Goal: Communication & Community: Answer question/provide support

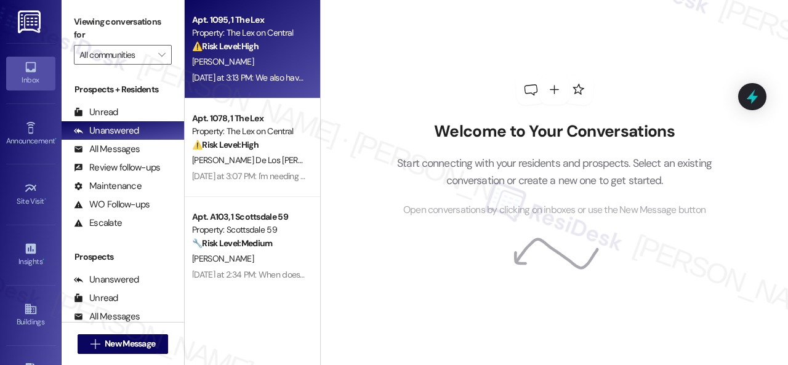
click at [269, 63] on div "[PERSON_NAME]" at bounding box center [249, 61] width 116 height 15
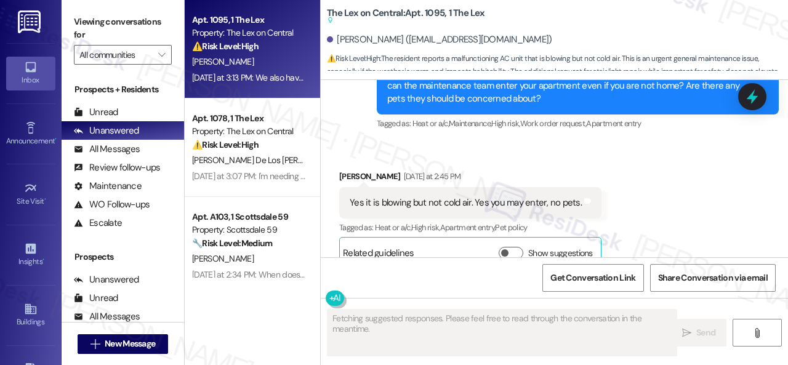
scroll to position [823, 0]
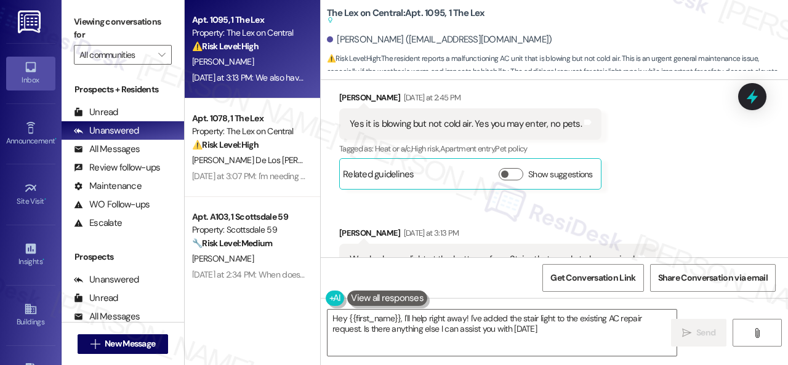
type textarea "Hey {{first_name}}, I'll help right away! I've added the stair light to the exi…"
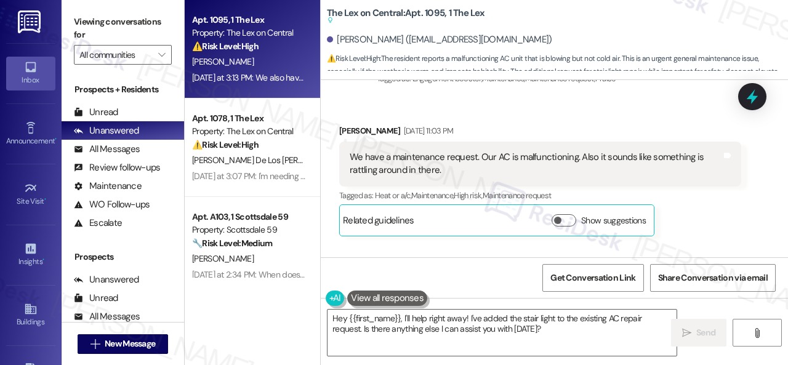
scroll to position [207, 0]
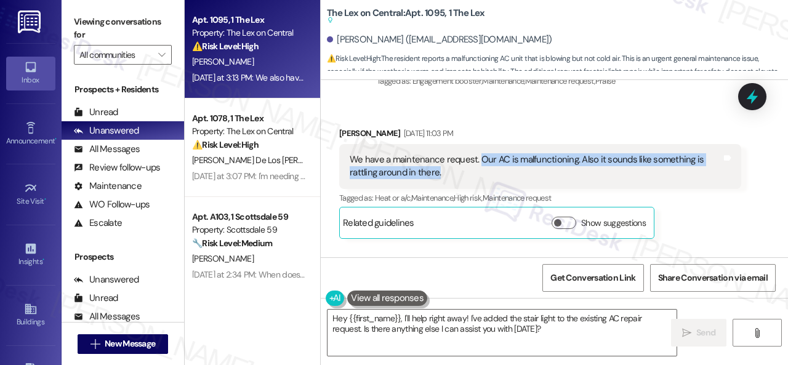
drag, startPoint x: 478, startPoint y: 147, endPoint x: 517, endPoint y: 159, distance: 41.1
click at [517, 159] on div "We have a maintenance request. Our AC is malfunctioning. Also it sounds like so…" at bounding box center [536, 166] width 372 height 26
copy div "Our AC is malfunctioning. Also it sounds like something is rattling around in t…"
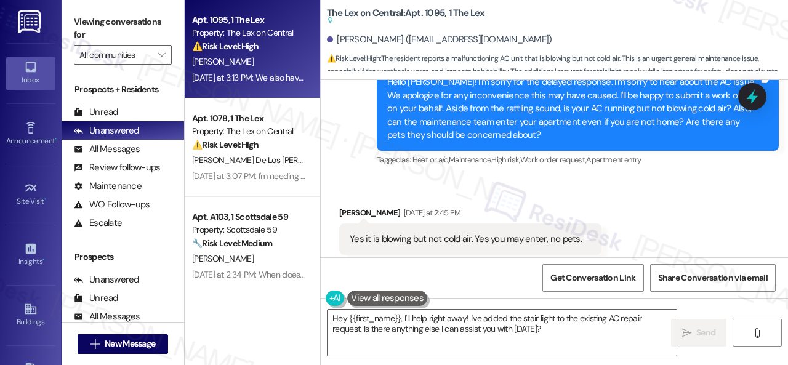
scroll to position [761, 0]
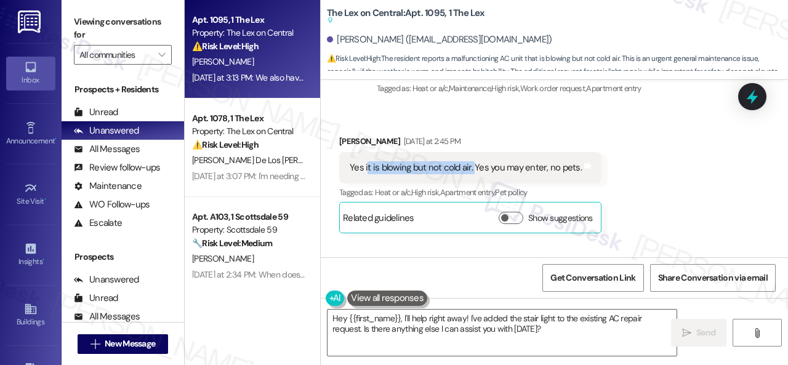
drag, startPoint x: 368, startPoint y: 145, endPoint x: 473, endPoint y: 144, distance: 105.3
click at [473, 161] on div "Yes it is blowing but not cold air. Yes you may enter, no pets." at bounding box center [466, 167] width 232 height 13
copy div "t is blowing but not cold air."
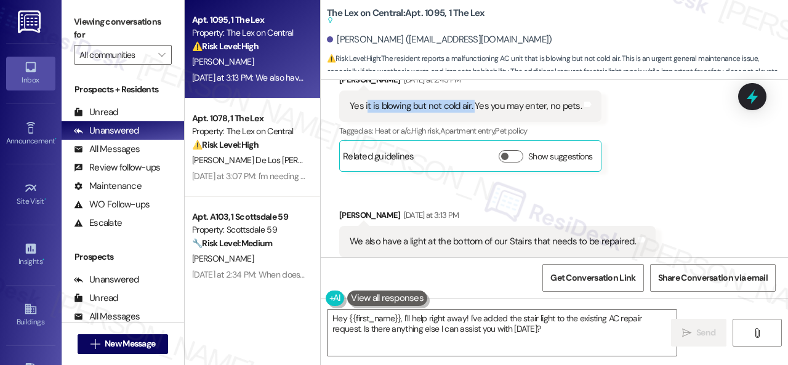
scroll to position [824, 0]
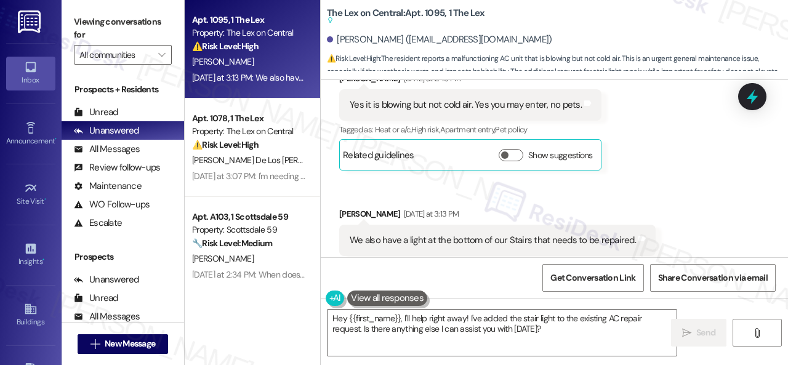
click at [699, 214] on div "Received via SMS [PERSON_NAME] [DATE] at 2:45 PM Yes it is blowing but not cold…" at bounding box center [555, 164] width 468 height 240
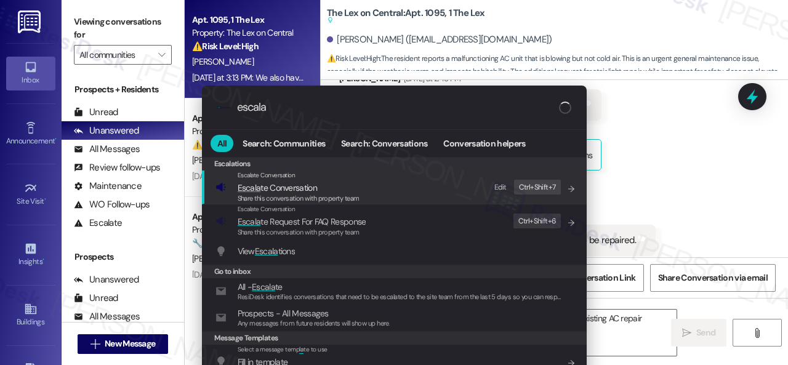
click at [501, 189] on div "Edit" at bounding box center [501, 187] width 12 height 13
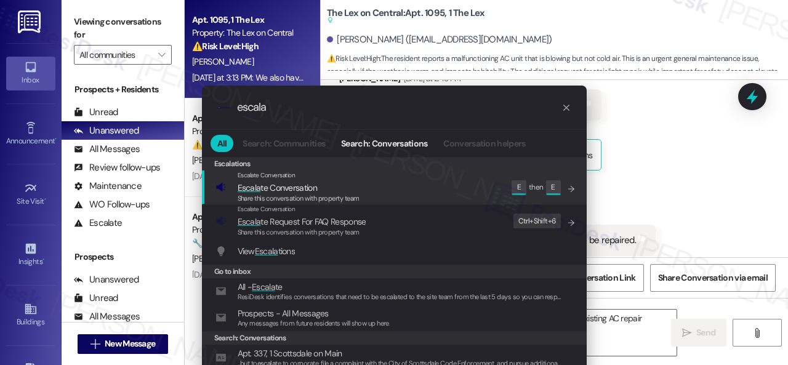
drag, startPoint x: 288, startPoint y: 107, endPoint x: 197, endPoint y: 107, distance: 91.2
click at [199, 107] on div ".cls-1{fill:#0a055f;}.cls-2{fill:#0cc4c4;} resideskLogoBlueOrange escala All Se…" at bounding box center [394, 241] width 391 height 310
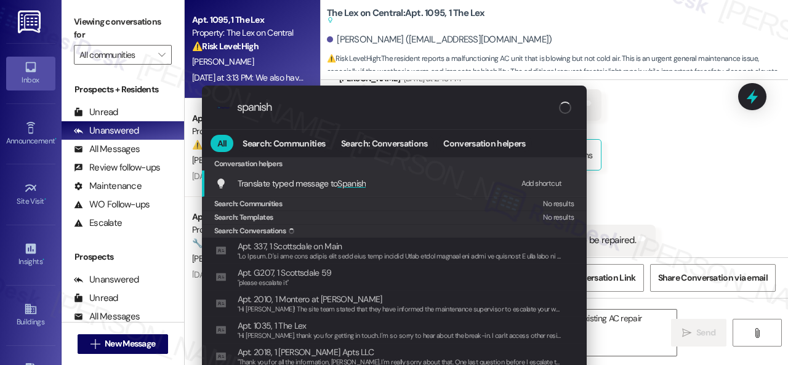
click at [532, 184] on div "Add shortcut" at bounding box center [542, 183] width 41 height 13
drag, startPoint x: 298, startPoint y: 114, endPoint x: 150, endPoint y: 105, distance: 148.1
click at [181, 114] on div ".cls-1{fill:#0a055f;}.cls-2{fill:#0cc4c4;} resideskLogoBlueOrange spanish All S…" at bounding box center [394, 182] width 788 height 365
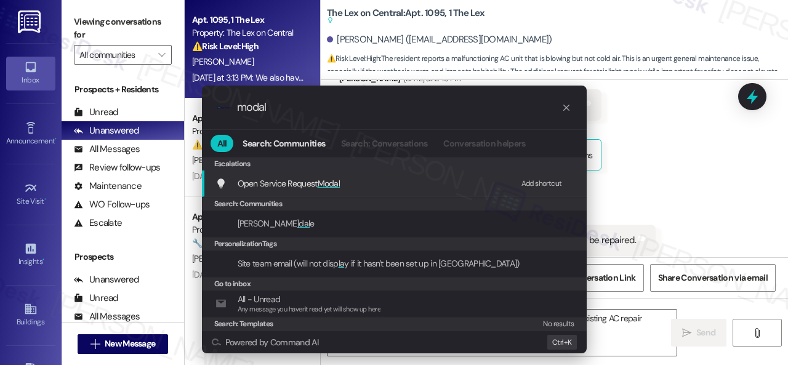
type input "modal"
click at [553, 180] on div "Add shortcut" at bounding box center [542, 183] width 41 height 13
click at [312, 178] on span "Open Service Request Modal" at bounding box center [289, 183] width 103 height 11
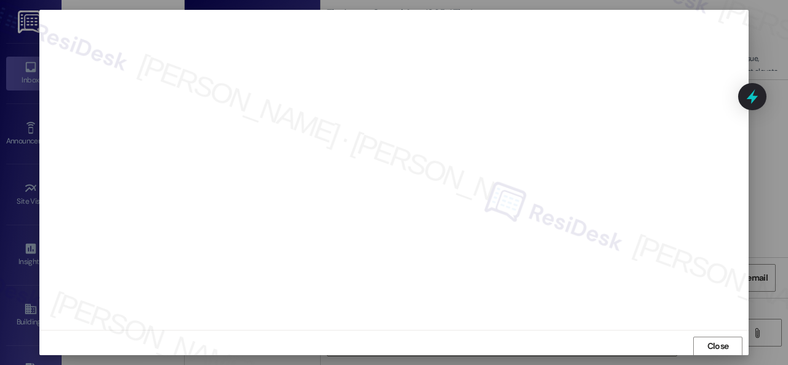
scroll to position [15, 0]
click at [711, 334] on span "Close" at bounding box center [719, 339] width 22 height 13
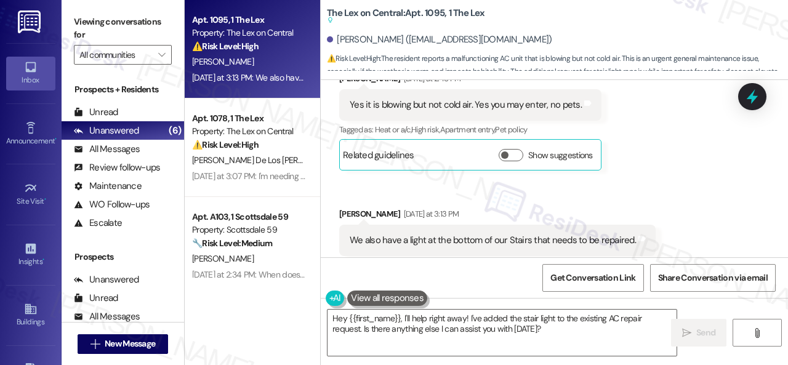
click at [585, 198] on div "Received via SMS [PERSON_NAME] [DATE] at 3:13 PM We also have a light at the bo…" at bounding box center [497, 241] width 335 height 86
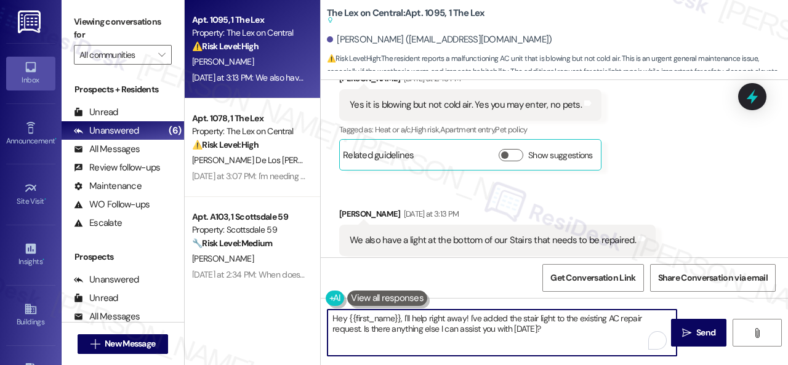
drag, startPoint x: 551, startPoint y: 330, endPoint x: 224, endPoint y: 311, distance: 327.0
click at [224, 311] on div "Apt. 1095, 1 The Lex Property: The Lex on Central ⚠️ Risk Level: High The resid…" at bounding box center [487, 182] width 604 height 365
paste textarea "Thank you. I've submitted a work order on your behalf and notified the site tea…"
click at [471, 316] on textarea "Thank you. I've submitted a work order on your behalf and notified the site tea…" at bounding box center [502, 333] width 349 height 46
click at [662, 320] on textarea "Thank you. I've submitted a work order for the AC on your behalf and notified t…" at bounding box center [502, 333] width 349 height 46
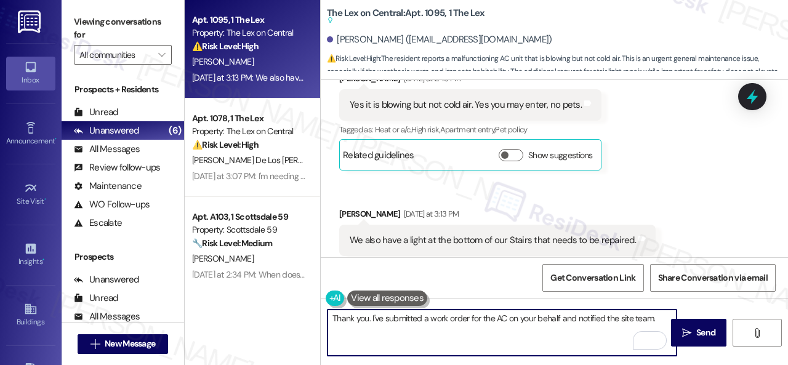
click at [662, 316] on textarea "Thank you. I've submitted a work order for the AC on your behalf and notified t…" at bounding box center [502, 333] width 349 height 46
paste textarea "Please provide as much detail as possible about the issue and include photos if…"
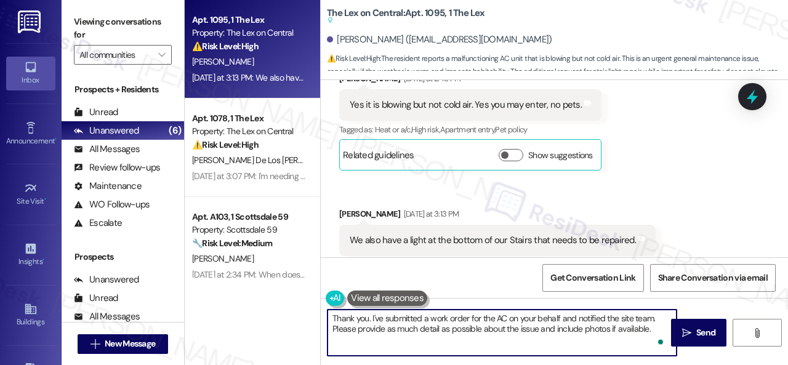
click at [517, 328] on textarea "Thank you. I've submitted a work order for the AC on your behalf and notified t…" at bounding box center [502, 333] width 349 height 46
click at [545, 333] on textarea "Thank you. I've submitted a work order for the AC on your behalf and notified t…" at bounding box center [502, 333] width 349 height 46
click at [495, 343] on textarea "Thank you. I've submitted a work order for the AC on your behalf and notified t…" at bounding box center [502, 333] width 349 height 46
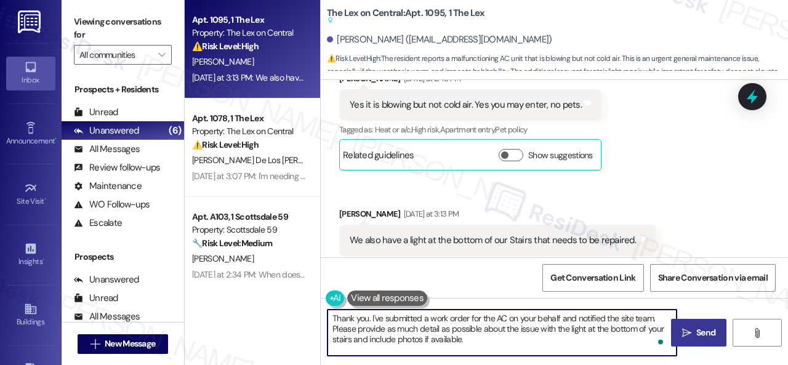
type textarea "Thank you. I've submitted a work order for the AC on your behalf and notified t…"
click at [702, 333] on span "Send" at bounding box center [706, 332] width 19 height 13
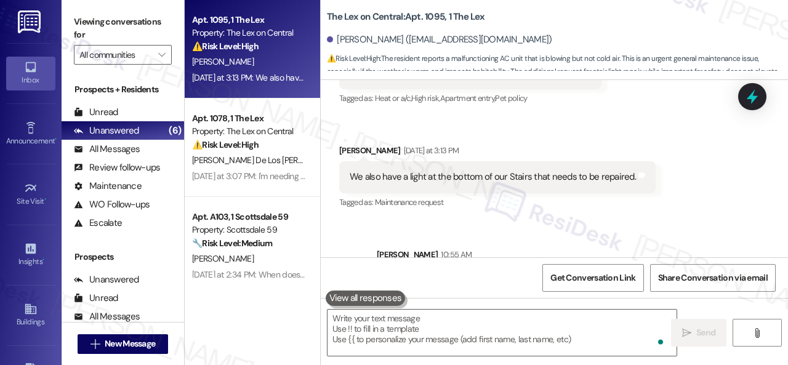
scroll to position [792, 0]
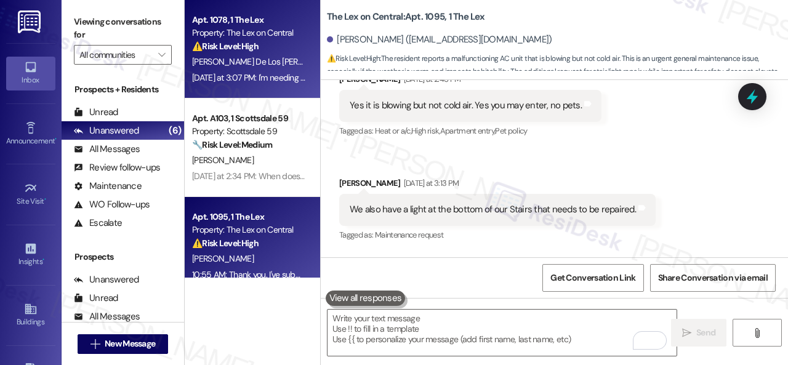
click at [257, 39] on div "Property: The Lex on Central" at bounding box center [249, 32] width 114 height 13
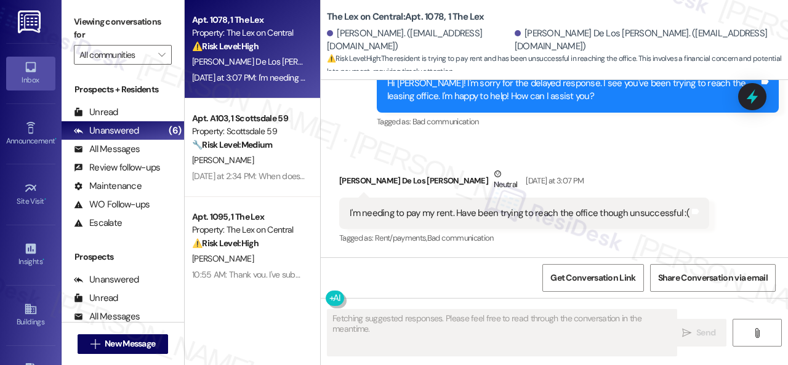
scroll to position [734, 0]
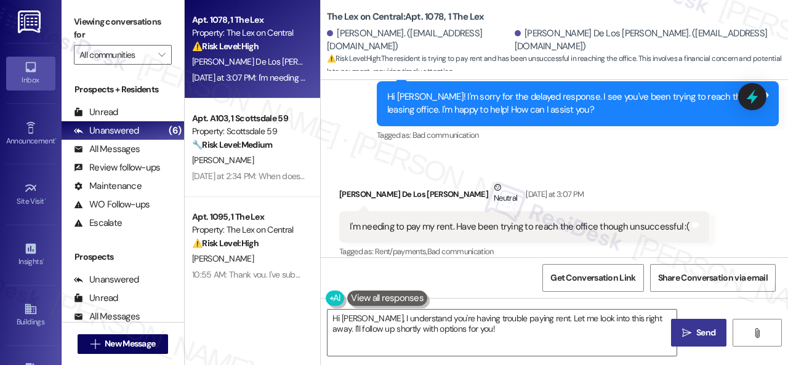
click at [667, 188] on div "[PERSON_NAME] De Los [PERSON_NAME] Neutral [DATE] at 3:07 PM" at bounding box center [524, 196] width 370 height 30
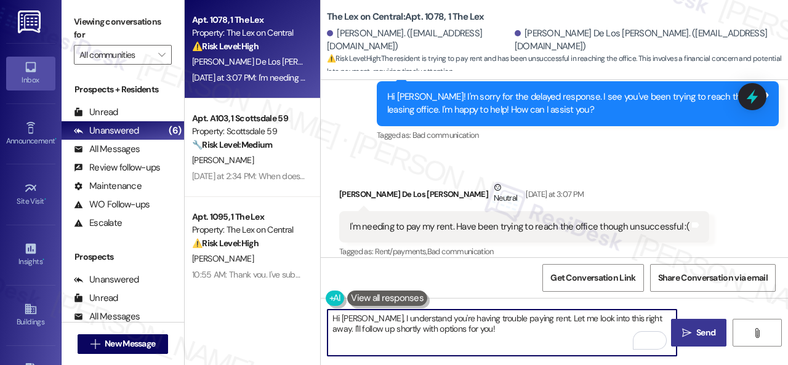
drag, startPoint x: 540, startPoint y: 321, endPoint x: 546, endPoint y: 334, distance: 14.6
click at [546, 334] on textarea "Hi [PERSON_NAME], I understand you're having trouble paying rent. Let me look i…" at bounding box center [502, 333] width 349 height 46
paste textarea "Please provide as much detail as possible about the issue and include photos if…"
click at [562, 331] on textarea "Hi [PERSON_NAME], I understand you're having trouble paying rent. Please provid…" at bounding box center [502, 333] width 349 height 46
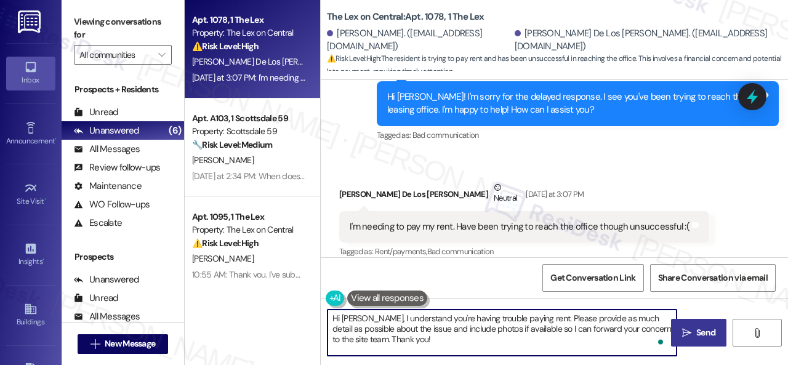
click at [536, 330] on textarea "Hi [PERSON_NAME], I understand you're having trouble paying rent. Please provid…" at bounding box center [502, 333] width 349 height 46
click at [570, 351] on textarea "Hi [PERSON_NAME], I understand you're having trouble paying rent. Please provid…" at bounding box center [502, 333] width 349 height 46
type textarea "Hi [PERSON_NAME], I understand you're having trouble paying rent. Please provid…"
click at [703, 338] on span "Send" at bounding box center [706, 332] width 19 height 13
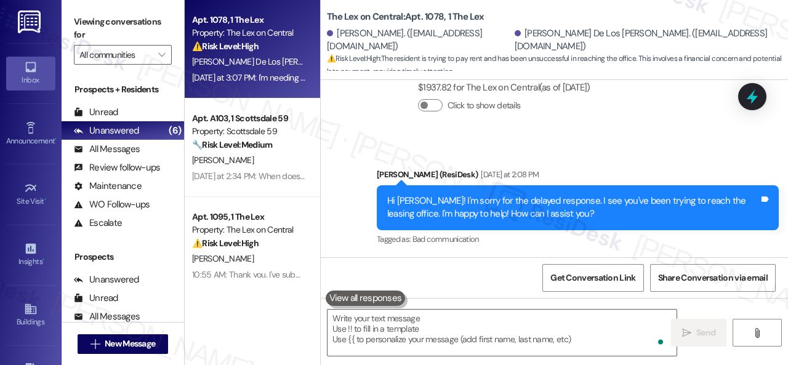
scroll to position [616, 0]
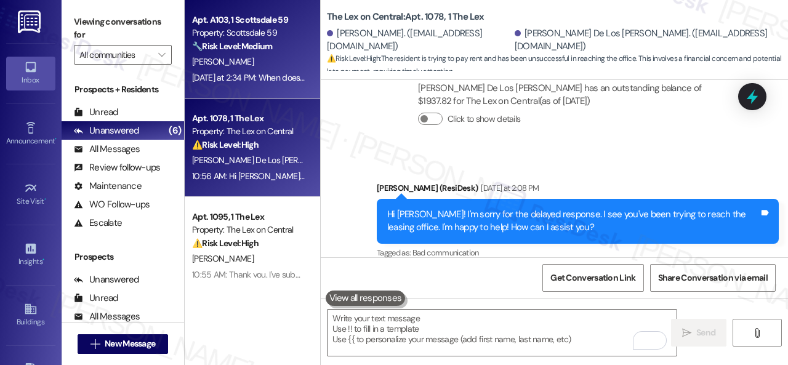
click at [282, 56] on div "[PERSON_NAME]" at bounding box center [249, 61] width 116 height 15
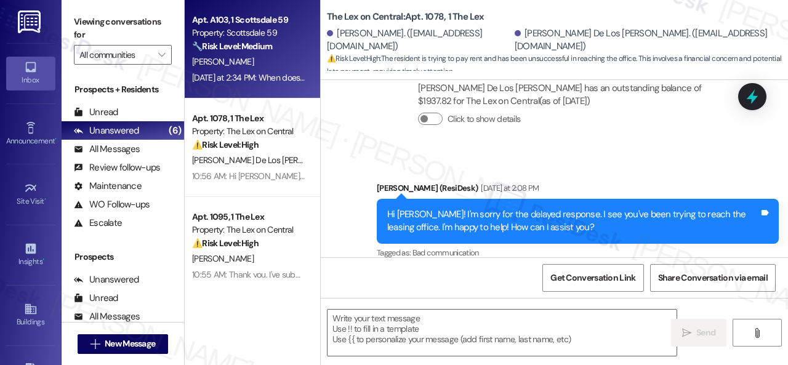
type textarea "Fetching suggested responses. Please feel free to read through the conversation…"
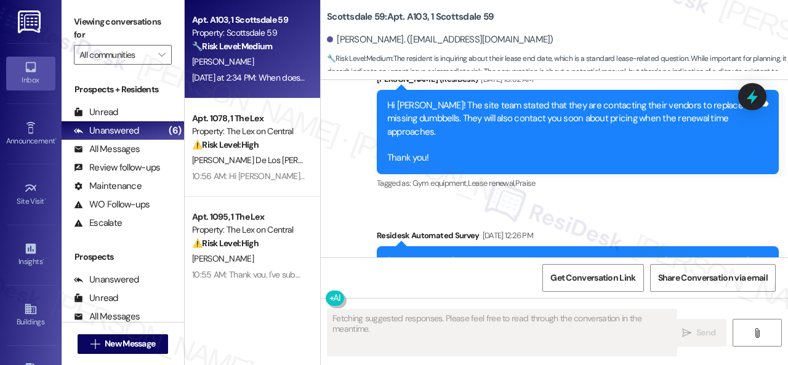
scroll to position [3924, 0]
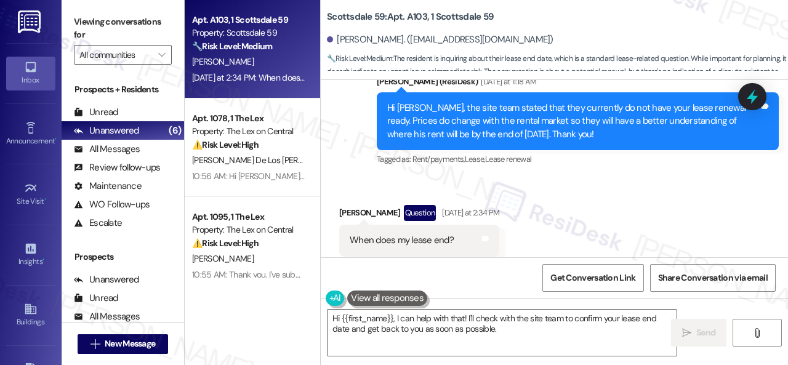
click at [650, 180] on div "Received via SMS [PERSON_NAME] Question [DATE] at 2:34 PM When does my lease en…" at bounding box center [555, 230] width 468 height 107
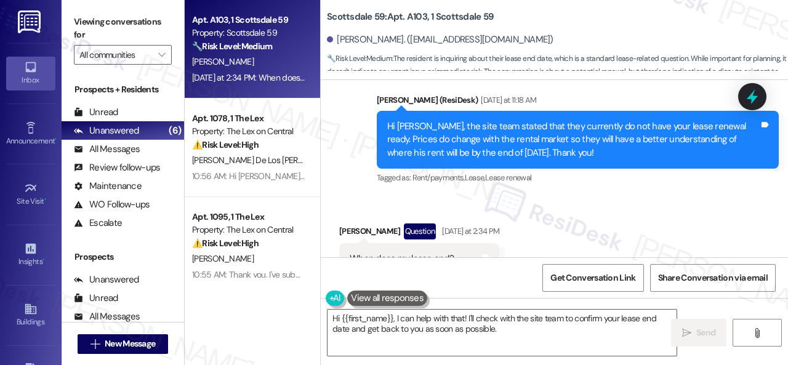
scroll to position [3986, 0]
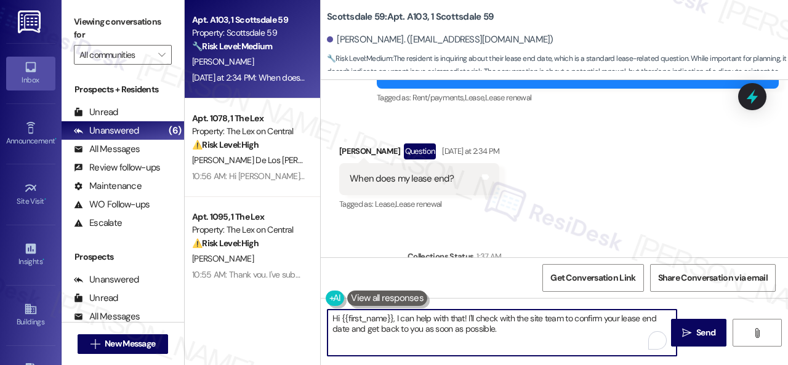
drag, startPoint x: 509, startPoint y: 326, endPoint x: 278, endPoint y: 288, distance: 233.5
click at [278, 288] on div "Apt. A103, 1 Scottsdale 59 Property: Scottsdale 59 🔧 Risk Level: Medium The res…" at bounding box center [487, 182] width 604 height 365
paste textarea "I will forward your inquiry to the site team and get back to you as soon as I r…"
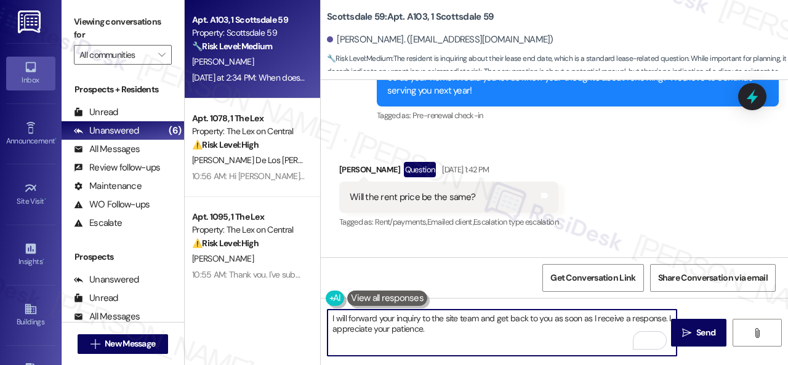
scroll to position [3308, 0]
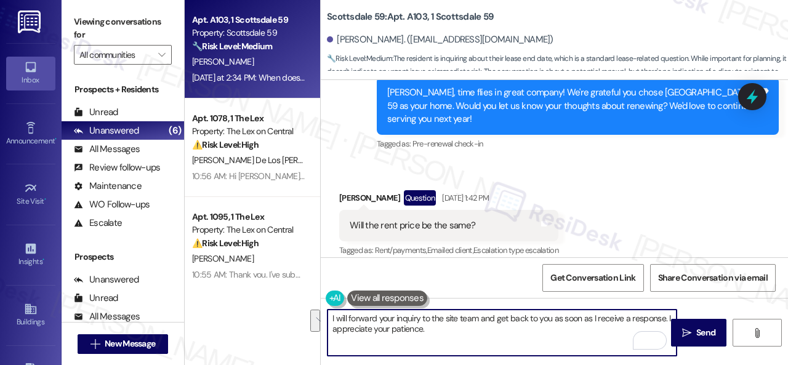
drag, startPoint x: 431, startPoint y: 328, endPoint x: 666, endPoint y: 320, distance: 235.5
click at [666, 320] on textarea "I will forward your inquiry to the site team and get back to you as soon as I r…" at bounding box center [502, 333] width 349 height 46
click at [654, 320] on textarea "I will forward your inquiry to the site team and get back to you as soon as I r…" at bounding box center [502, 333] width 349 height 46
drag, startPoint x: 665, startPoint y: 318, endPoint x: 320, endPoint y: 312, distance: 345.0
click at [320, 312] on div "Scottsdale 59: Apt. A103, 1 Scottsdale 59 [PERSON_NAME]. ([EMAIL_ADDRESS][DOMAI…" at bounding box center [554, 182] width 468 height 365
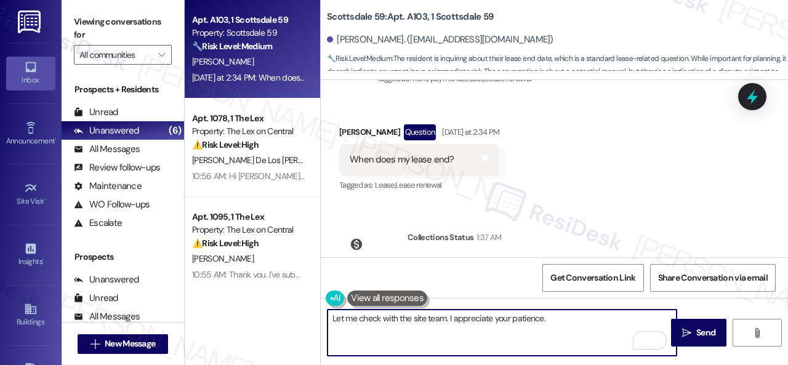
scroll to position [3986, 0]
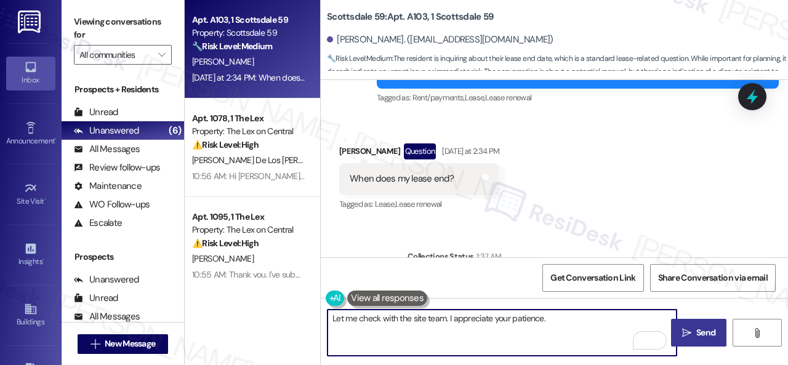
type textarea "Let me check with the site team. I appreciate your patience."
click at [697, 334] on span "Send" at bounding box center [706, 332] width 19 height 13
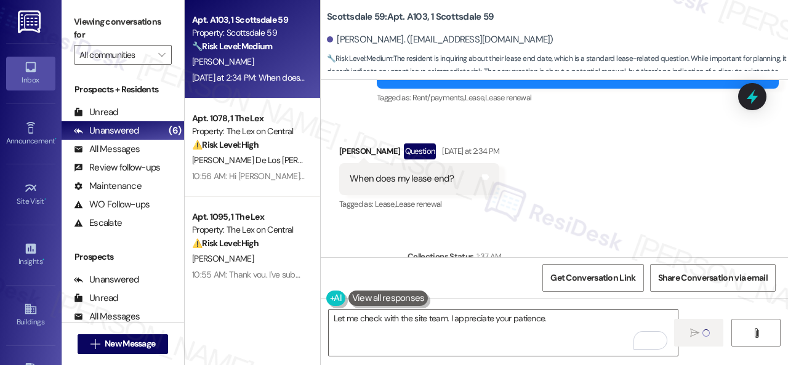
click at [416, 18] on b "Scottsdale 59: Apt. A103, 1 Scottsdale 59" at bounding box center [410, 16] width 167 height 13
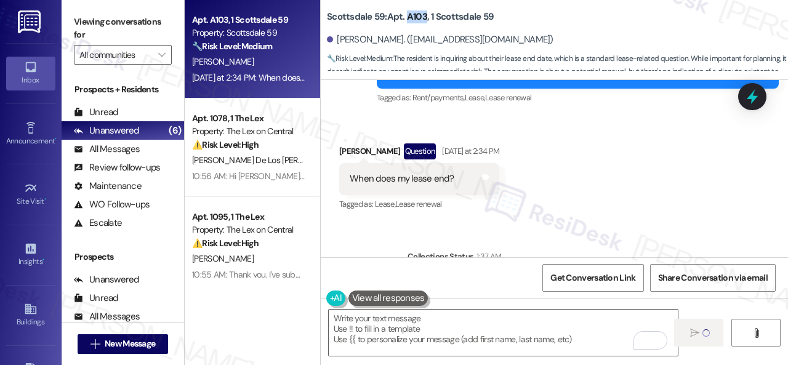
copy b "A103"
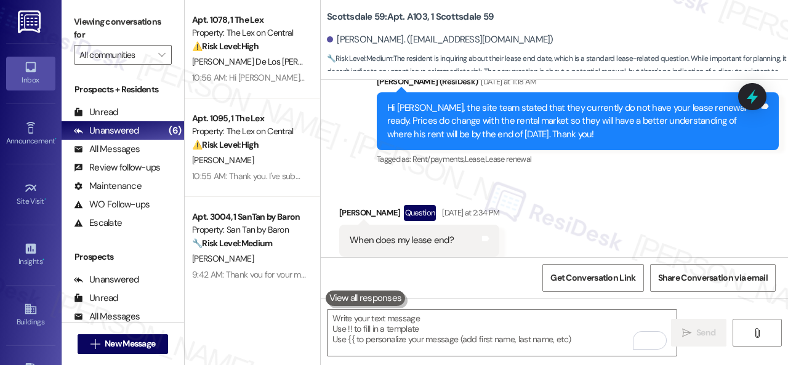
scroll to position [4137, 0]
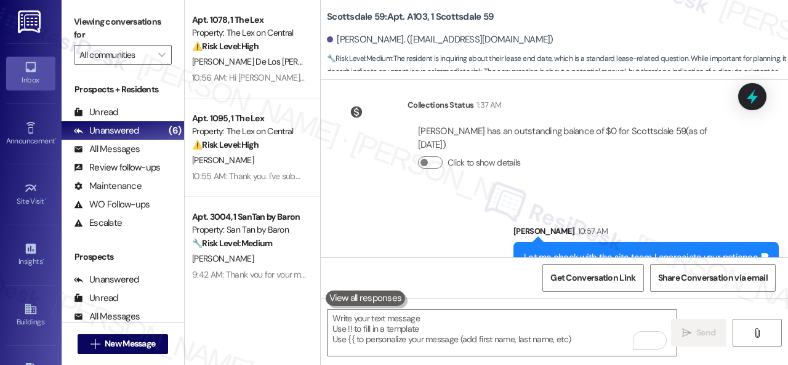
click at [419, 21] on b "Scottsdale 59: Apt. A103, 1 Scottsdale 59" at bounding box center [410, 16] width 167 height 13
click at [419, 18] on b "Scottsdale 59: Apt. A103, 1 Scottsdale 59" at bounding box center [410, 16] width 167 height 13
click at [419, 15] on b "Scottsdale 59: Apt. A103, 1 Scottsdale 59" at bounding box center [410, 16] width 167 height 13
copy b "A103"
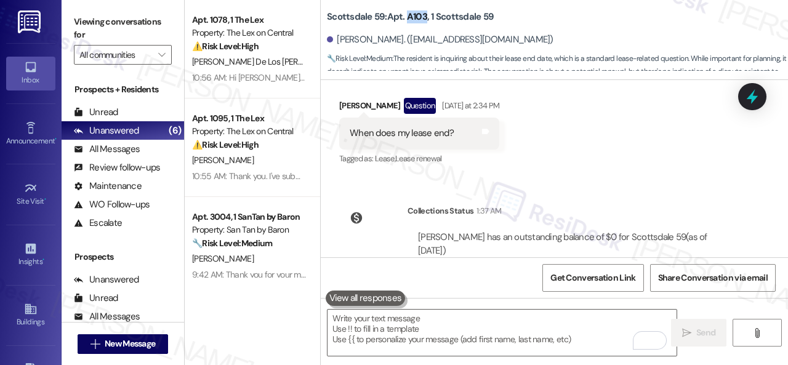
scroll to position [4014, 0]
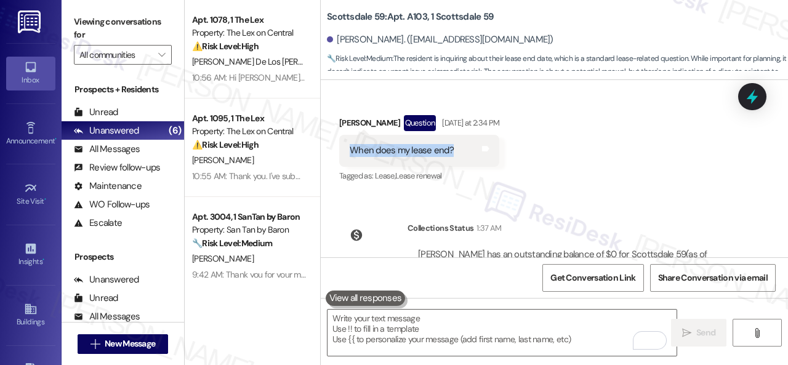
drag, startPoint x: 347, startPoint y: 126, endPoint x: 451, endPoint y: 128, distance: 103.5
click at [451, 135] on div "When does my lease end? Tags and notes" at bounding box center [419, 150] width 160 height 31
copy div "When does my lease end?"
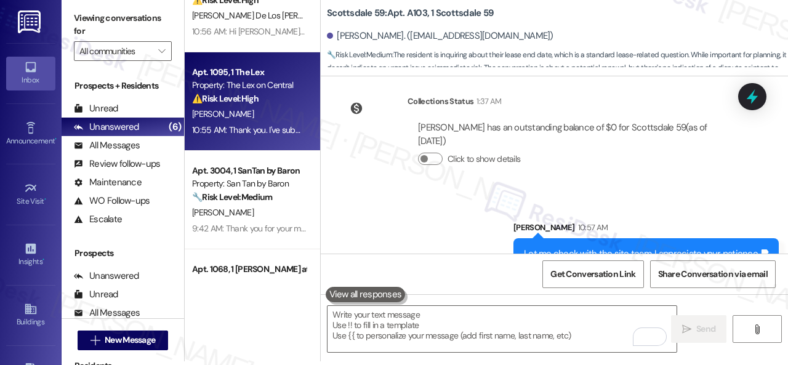
scroll to position [62, 0]
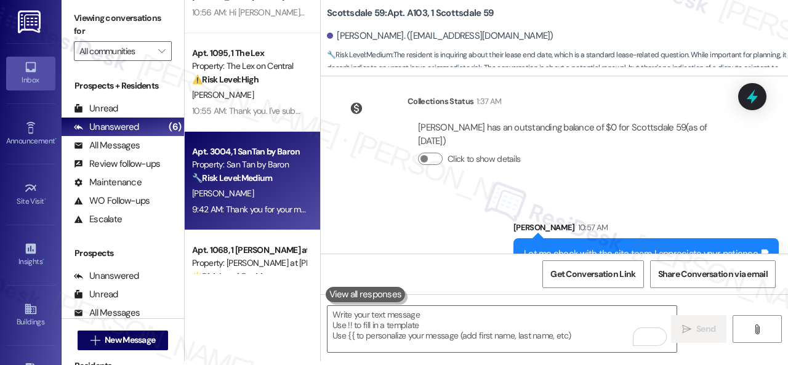
click at [269, 200] on div "[PERSON_NAME]" at bounding box center [249, 193] width 116 height 15
type textarea "Fetching suggested responses. Please feel free to read through the conversation…"
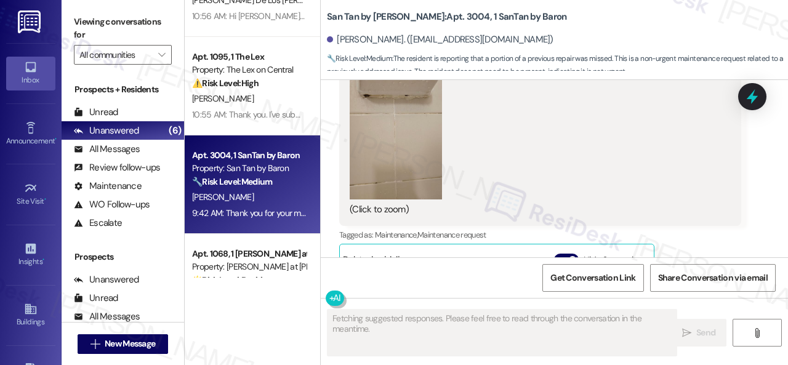
scroll to position [6334, 0]
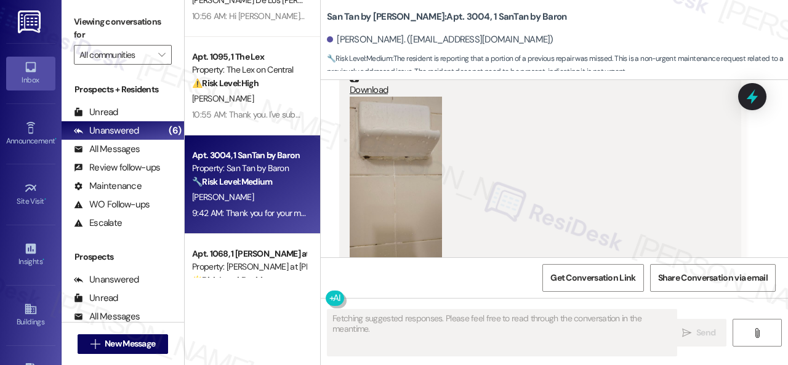
click at [457, 185] on div "(Click to zoom)" at bounding box center [536, 187] width 372 height 181
click at [423, 172] on button "Zoom image" at bounding box center [396, 179] width 92 height 164
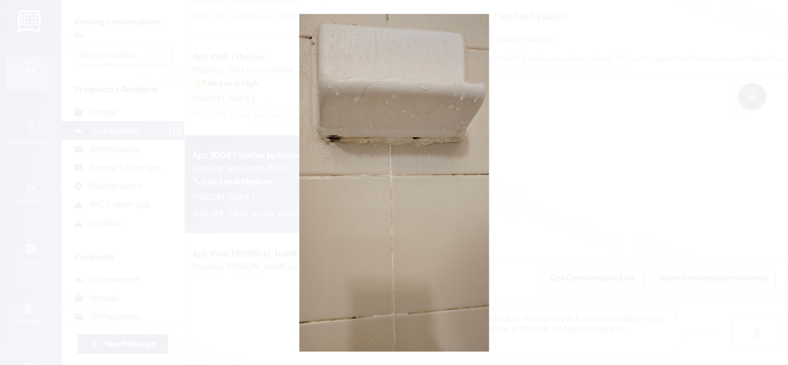
click at [425, 172] on button "Unzoom image" at bounding box center [394, 182] width 788 height 365
type textarea "Thanks for the image, [PERSON_NAME]! I'll make sure the team sees it when we're…"
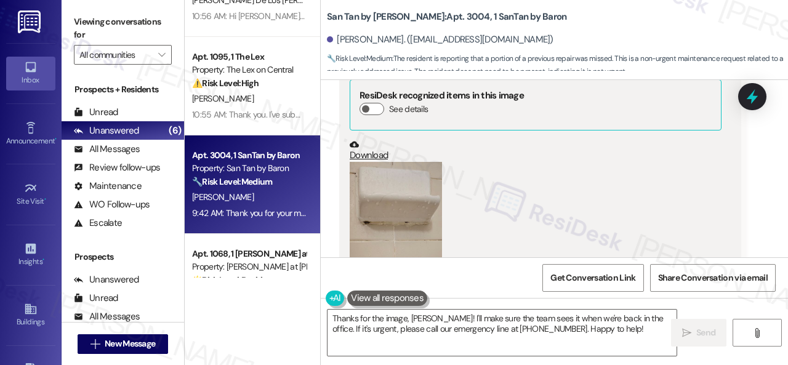
scroll to position [6272, 0]
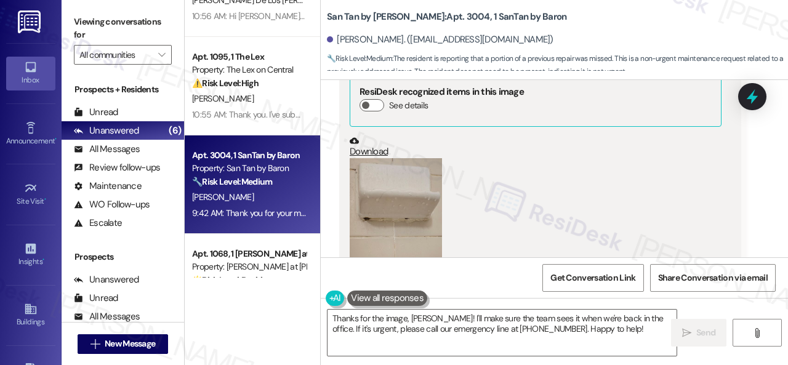
click at [400, 158] on button "Zoom image" at bounding box center [396, 240] width 92 height 164
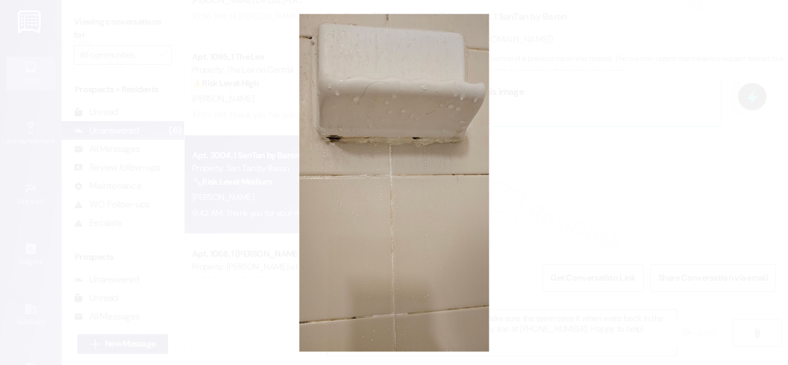
drag, startPoint x: 386, startPoint y: 168, endPoint x: 394, endPoint y: 169, distance: 8.1
click at [389, 169] on button "Unzoom image" at bounding box center [394, 182] width 788 height 365
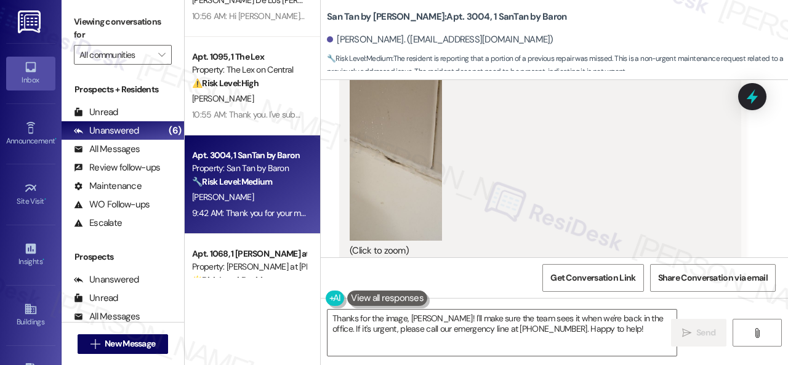
scroll to position [5163, 0]
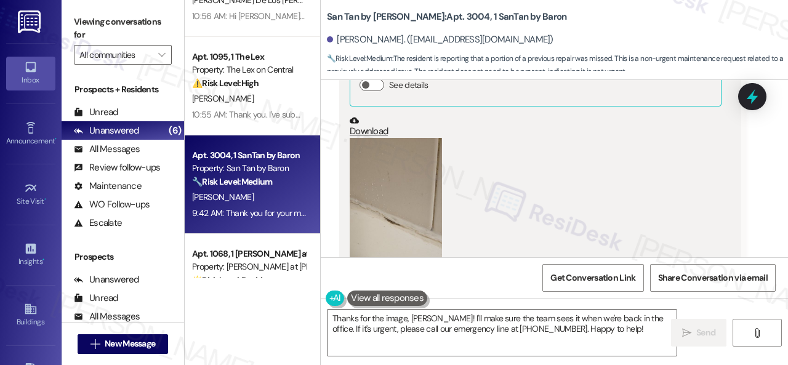
click at [378, 172] on button "Zoom image" at bounding box center [396, 220] width 92 height 164
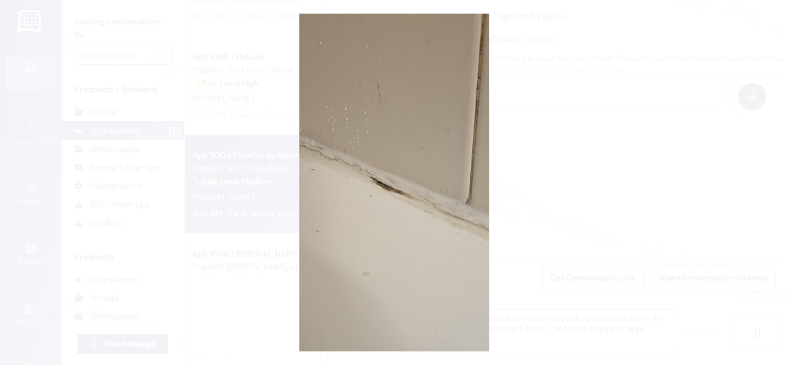
click at [439, 155] on button "Unzoom image" at bounding box center [394, 182] width 788 height 365
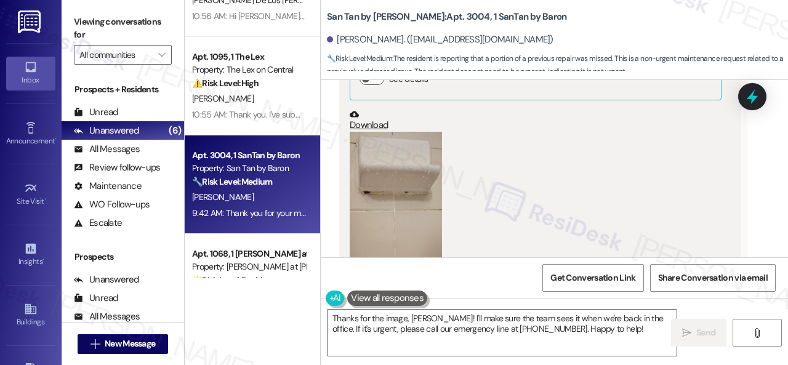
scroll to position [6272, 0]
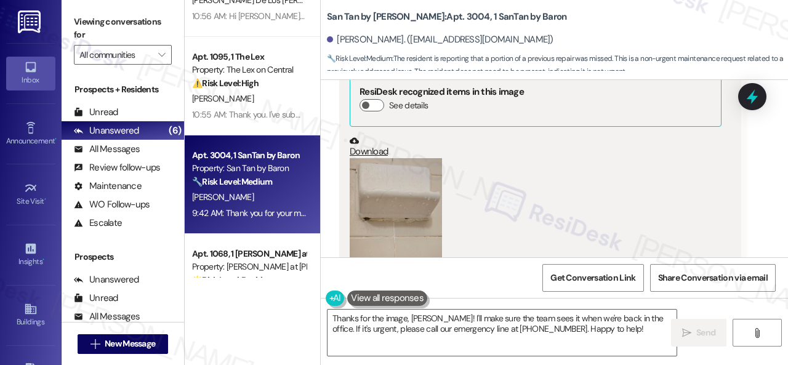
click at [407, 176] on button "Zoom image" at bounding box center [396, 240] width 92 height 164
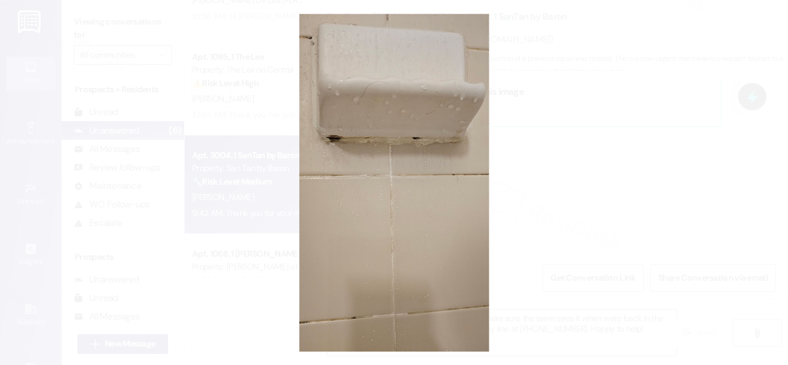
click at [591, 166] on button "Unzoom image" at bounding box center [394, 182] width 788 height 365
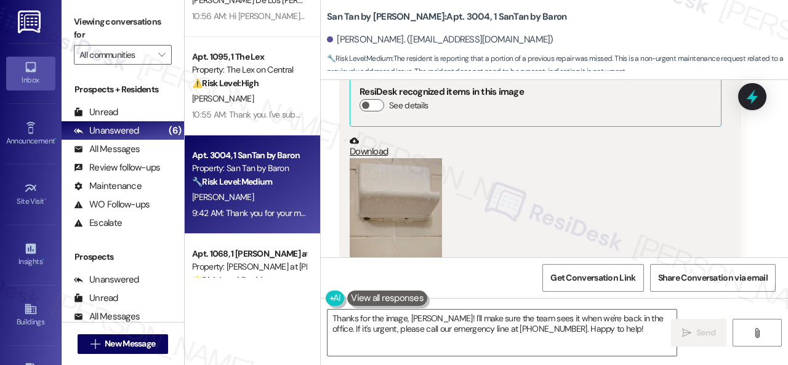
click at [398, 190] on button "Zoom image" at bounding box center [396, 240] width 92 height 164
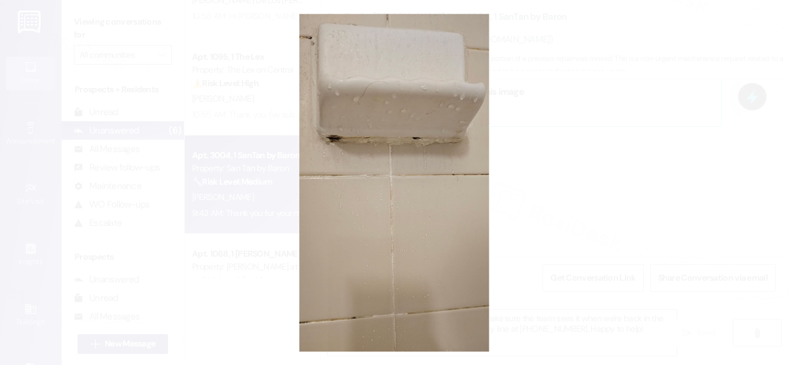
click at [425, 190] on button "Unzoom image" at bounding box center [394, 182] width 788 height 365
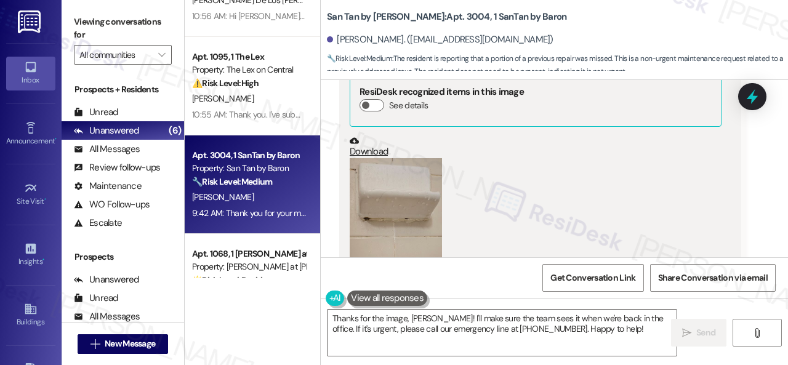
click at [674, 166] on div "(Click to zoom)" at bounding box center [536, 248] width 372 height 181
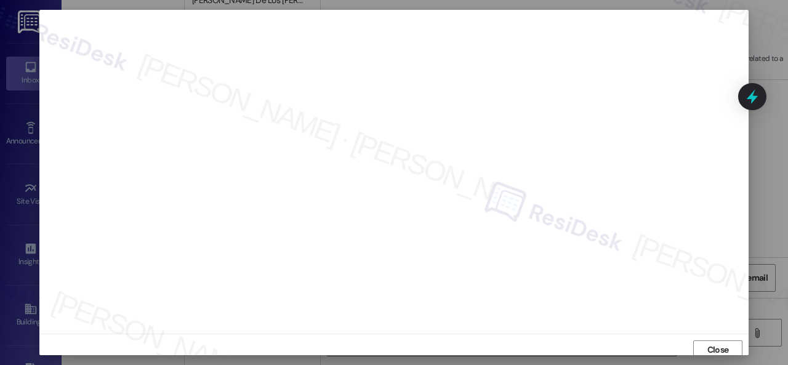
scroll to position [0, 0]
click at [697, 353] on button "Close" at bounding box center [718, 356] width 49 height 20
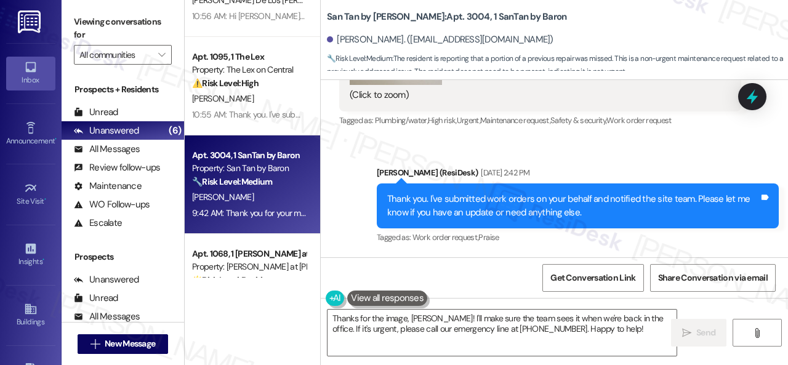
scroll to position [5348, 0]
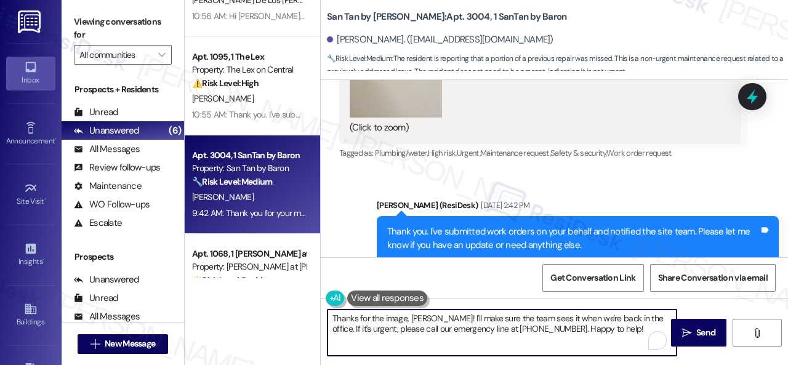
drag, startPoint x: 432, startPoint y: 316, endPoint x: 614, endPoint y: 342, distance: 184.2
click at [614, 342] on textarea "Thanks for the image, [PERSON_NAME]! I'll make sure the team sees it when we're…" at bounding box center [502, 333] width 349 height 46
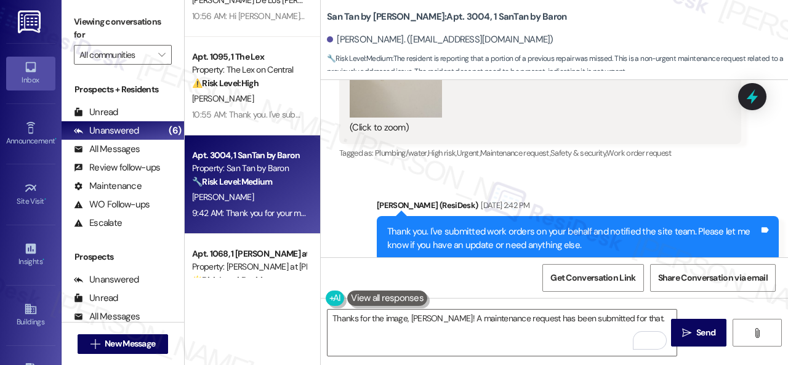
click at [646, 171] on div "Sent via SMS [PERSON_NAME] (ResiDesk) [DATE] 2:42 PM Thank you. I've submitted …" at bounding box center [555, 229] width 468 height 117
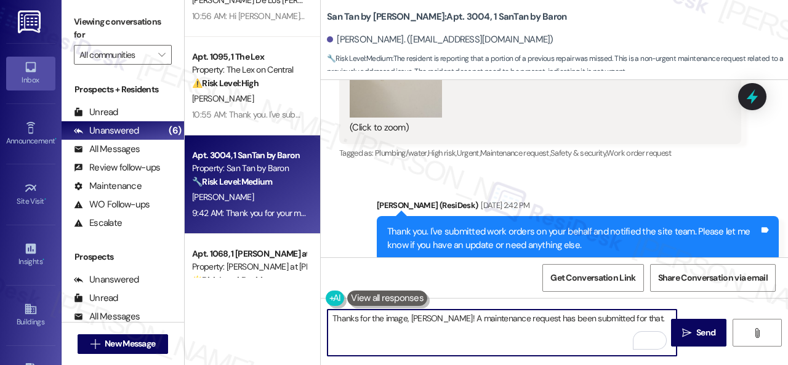
click at [626, 322] on textarea "Thanks for the image, [PERSON_NAME]! A maintenance request has been submitted f…" at bounding box center [502, 333] width 349 height 46
type textarea "Thanks for the image, [PERSON_NAME]! A maintenance request has been submitted f…"
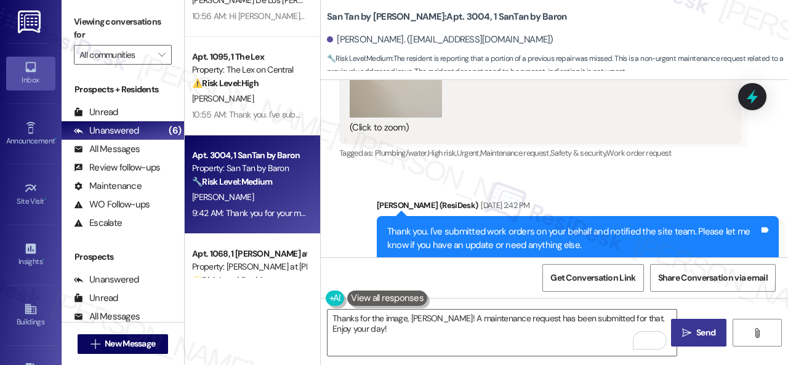
click at [697, 334] on span "Send" at bounding box center [706, 332] width 19 height 13
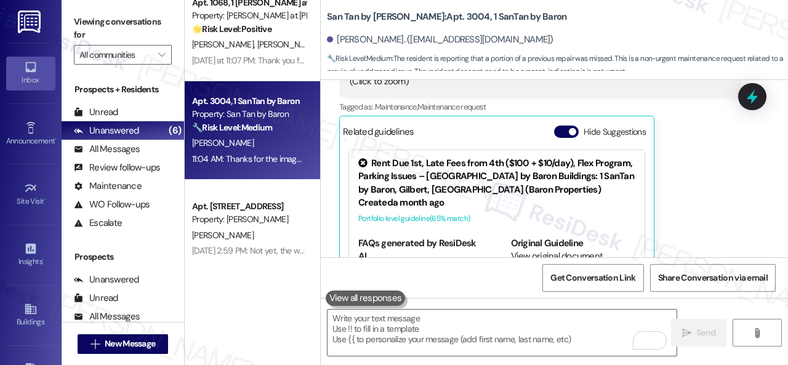
scroll to position [4, 0]
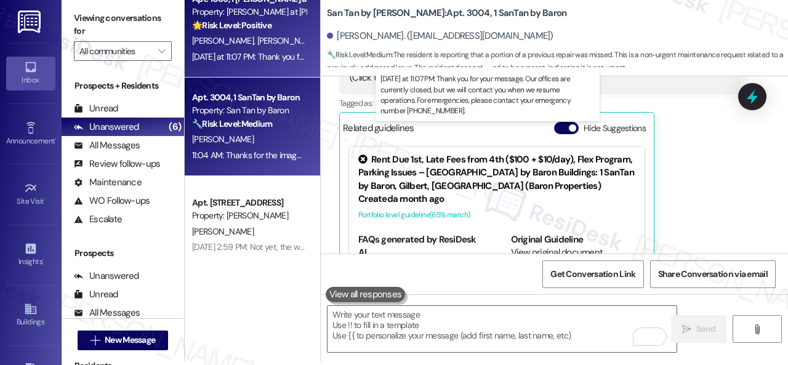
click at [277, 60] on div "[DATE] at 11:07 PM: Thank you for your message. Our offices are currently close…" at bounding box center [569, 56] width 755 height 11
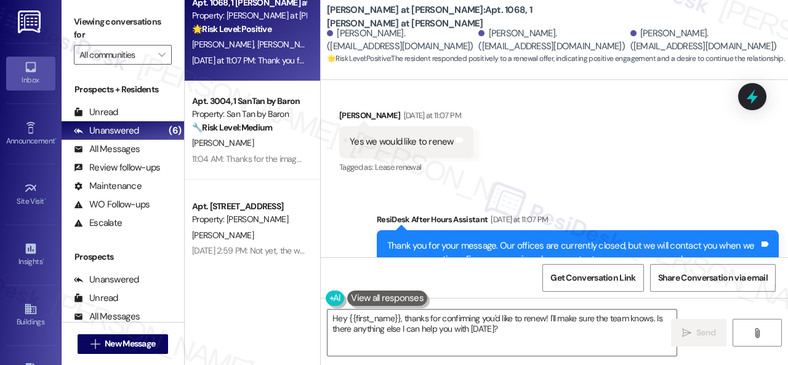
scroll to position [1591, 0]
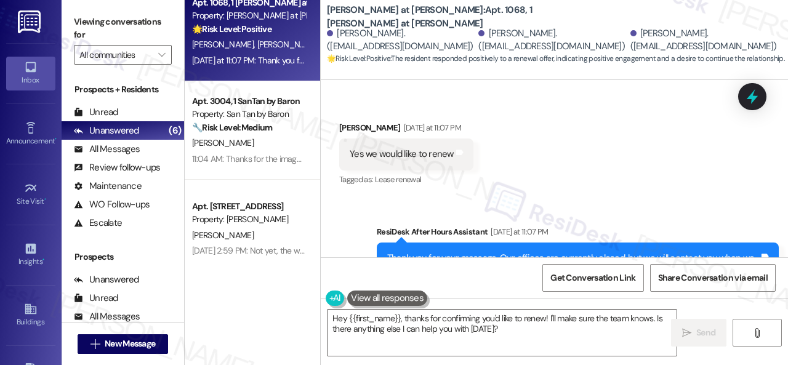
click at [346, 225] on div "Sent via SMS ResiDesk After Hours Assistant [DATE] at 11:07 PM Thank you for yo…" at bounding box center [555, 263] width 468 height 131
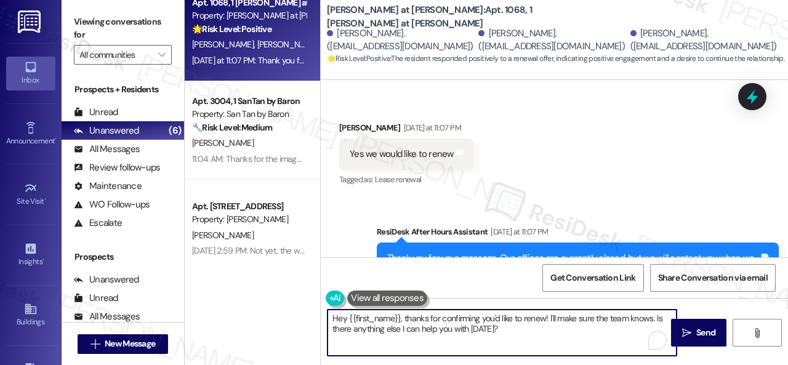
drag, startPoint x: 377, startPoint y: 310, endPoint x: 602, endPoint y: 316, distance: 224.9
click at [262, 300] on div "Apt. 1068, 1 [PERSON_NAME] at [PERSON_NAME] Property: [PERSON_NAME] at [PERSON_…" at bounding box center [487, 182] width 604 height 365
paste textarea "Thank you so much for letting us know! We're just checking in with you before o…"
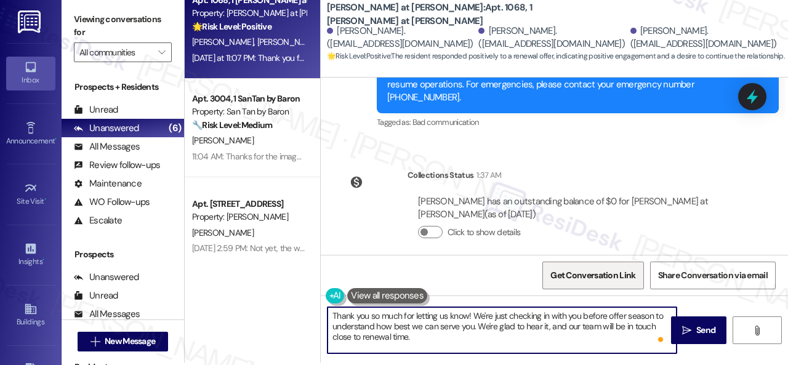
scroll to position [4, 0]
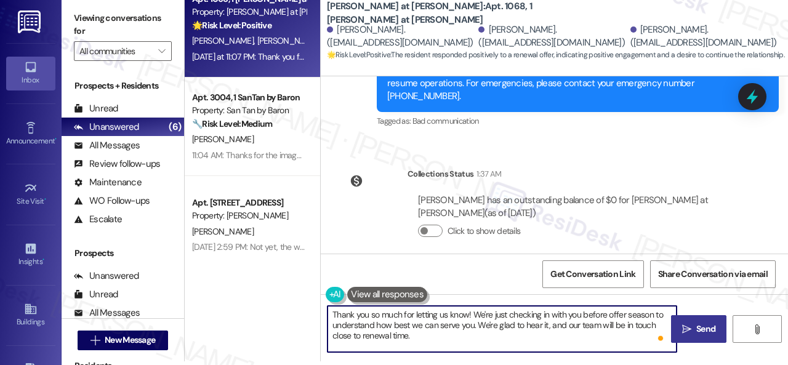
type textarea "Thank you so much for letting us know! We're just checking in with you before o…"
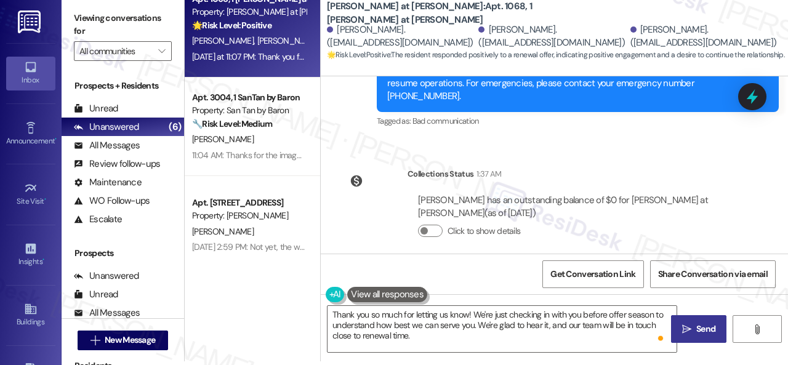
click at [683, 330] on icon "" at bounding box center [687, 330] width 9 height 10
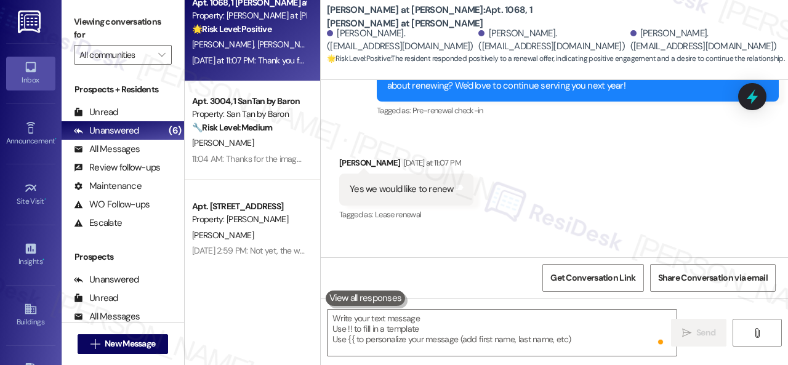
scroll to position [1531, 0]
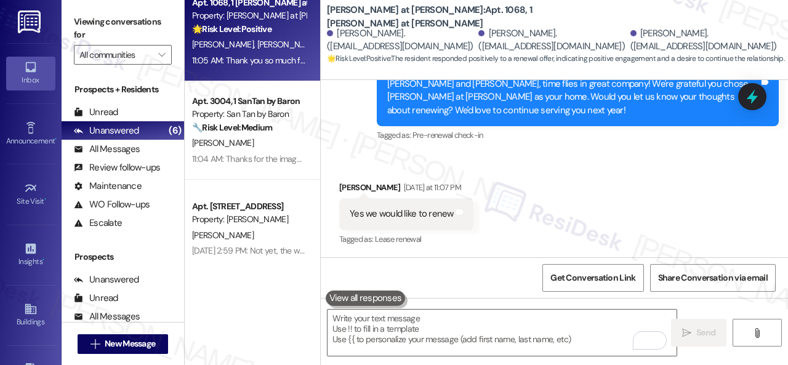
click at [338, 145] on div "Survey, sent via SMS Residesk Automated Survey [DATE] 12:26 PM [PERSON_NAME] an…" at bounding box center [555, 88] width 468 height 131
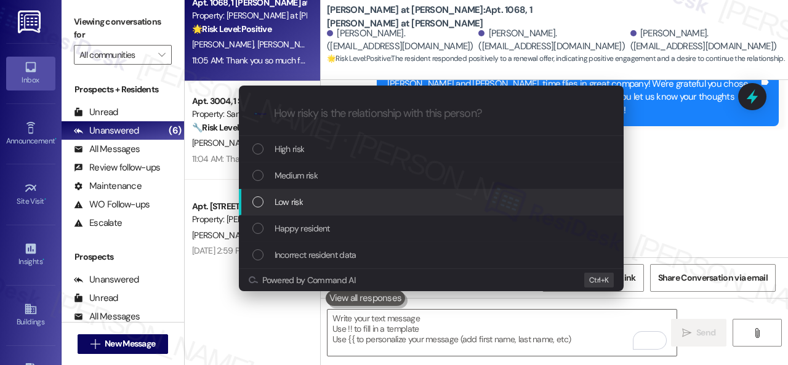
click at [292, 205] on span "Low risk" at bounding box center [289, 202] width 28 height 14
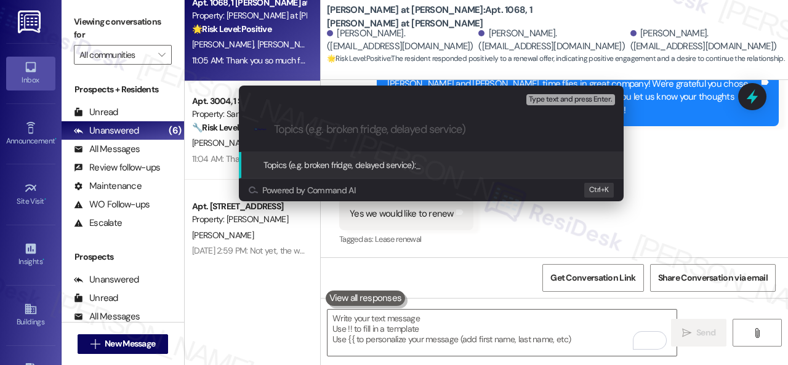
paste input "Renewal Survey Response"
type input "Renewal Survey Response"
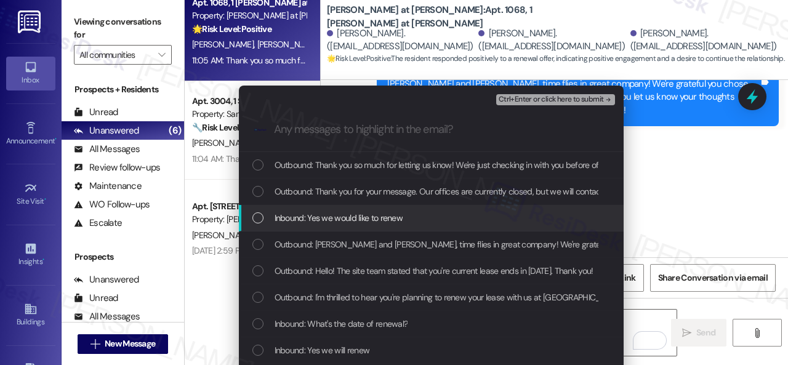
click at [349, 219] on span "Inbound: Yes we would like to renew" at bounding box center [339, 218] width 129 height 14
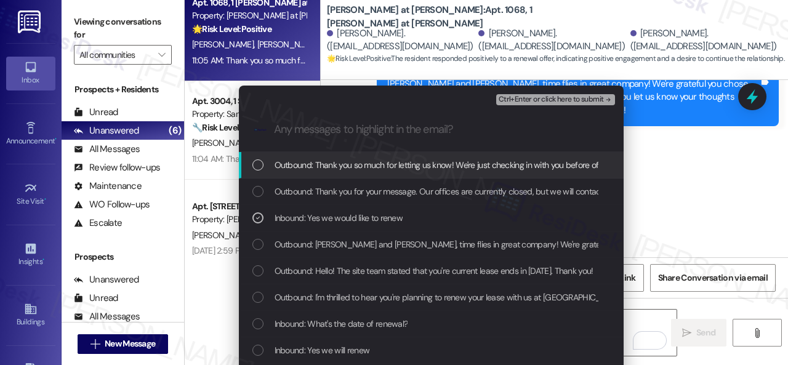
click at [522, 97] on span "Ctrl+Enter or click here to submit" at bounding box center [551, 99] width 105 height 9
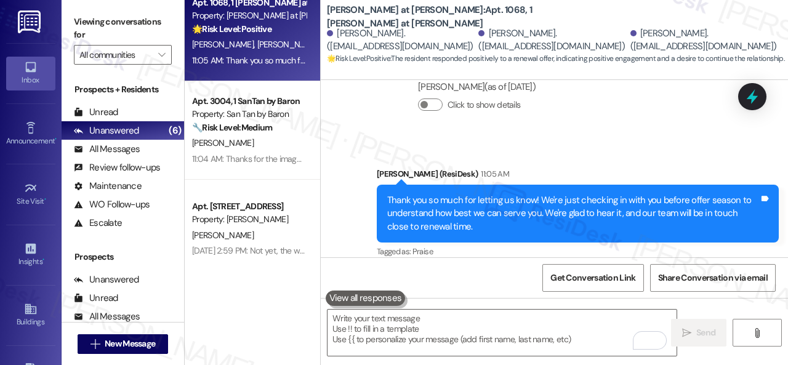
scroll to position [4, 0]
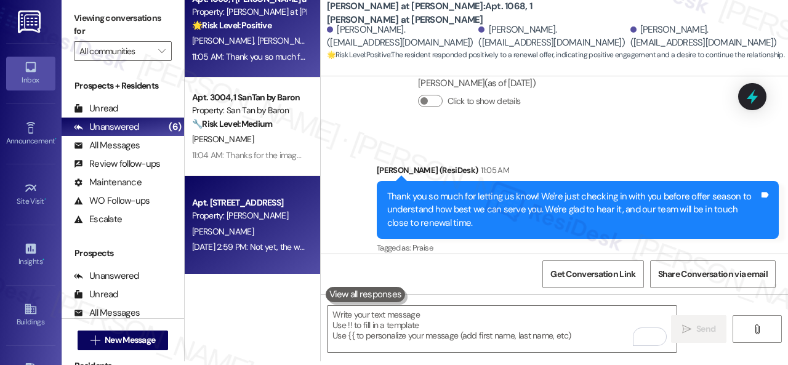
click at [277, 249] on div "[DATE] 2:59 PM: Not yet, the wall under the kitchen sink still needs to be fixe…" at bounding box center [329, 246] width 275 height 11
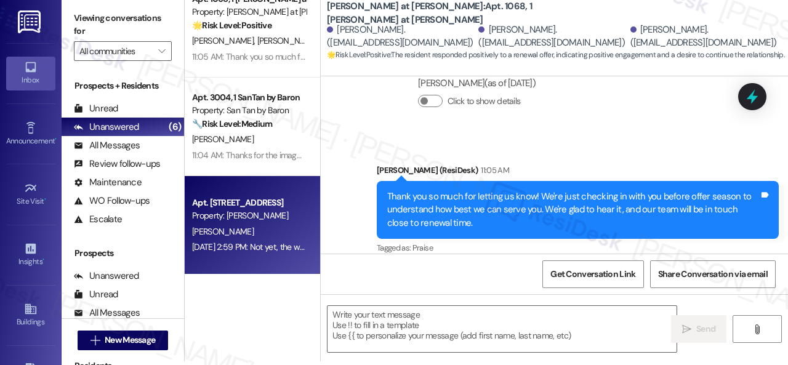
type textarea "Fetching suggested responses. Please feel free to read through the conversation…"
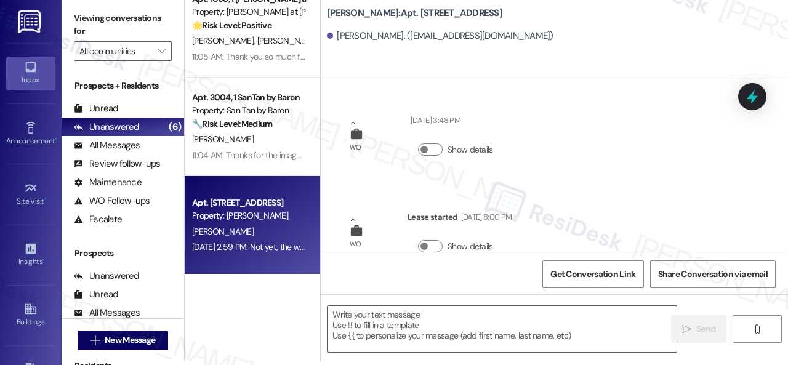
scroll to position [0, 0]
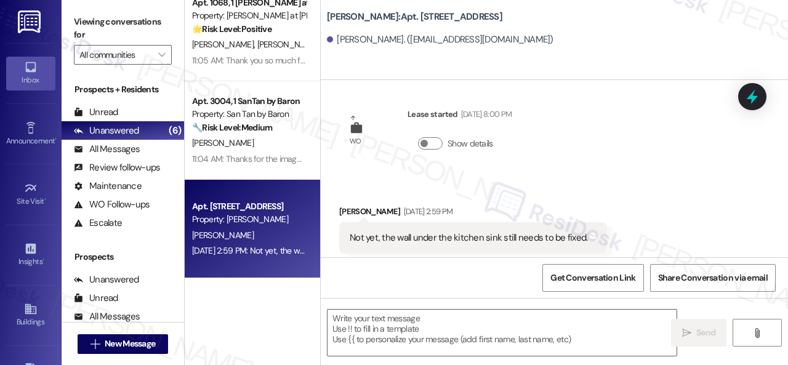
type textarea "Fetching suggested responses. Please feel free to read through the conversation…"
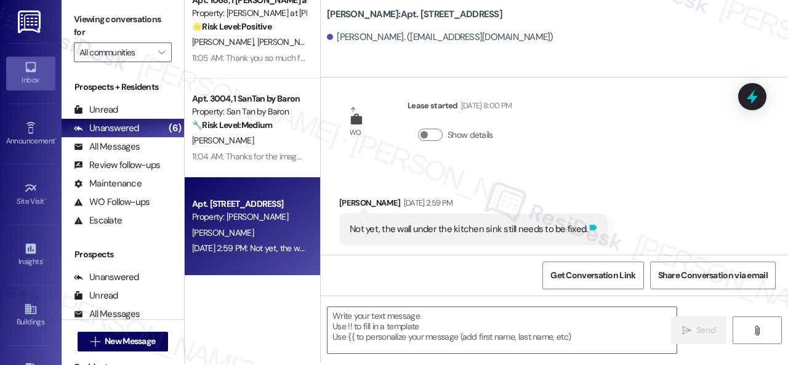
scroll to position [4, 0]
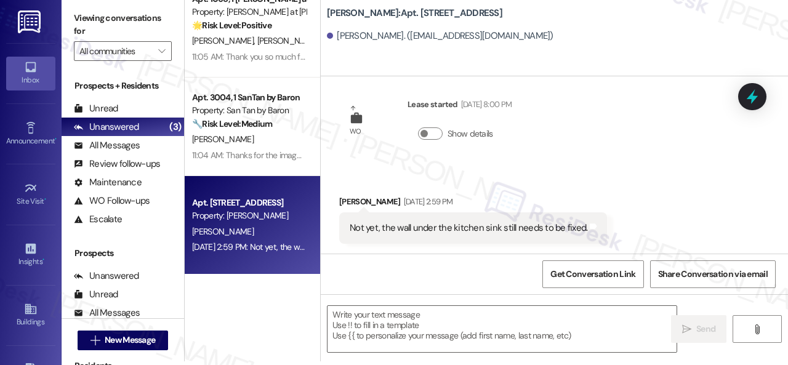
click at [401, 201] on div "[DATE] 2:59 PM" at bounding box center [427, 201] width 52 height 13
click at [419, 322] on textarea at bounding box center [502, 329] width 349 height 46
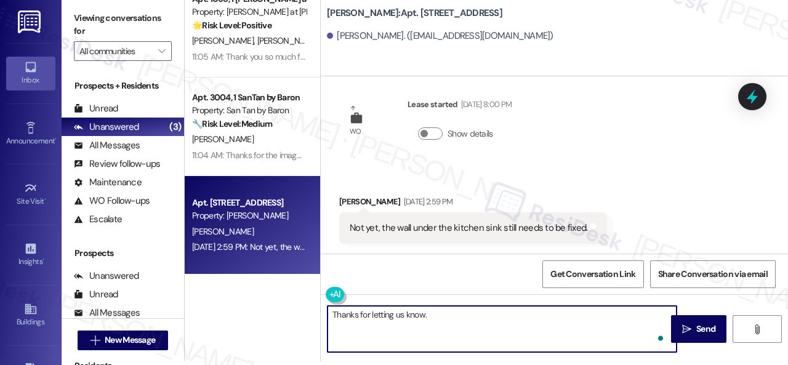
paste textarea "Have you already submitted a new work order? If so, may I have the work order n…"
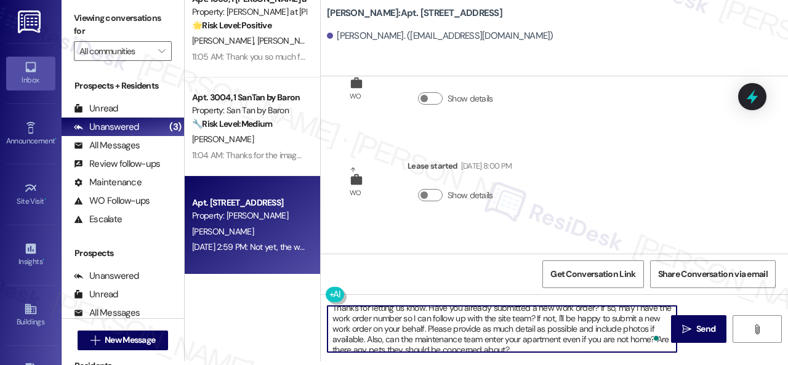
scroll to position [0, 0]
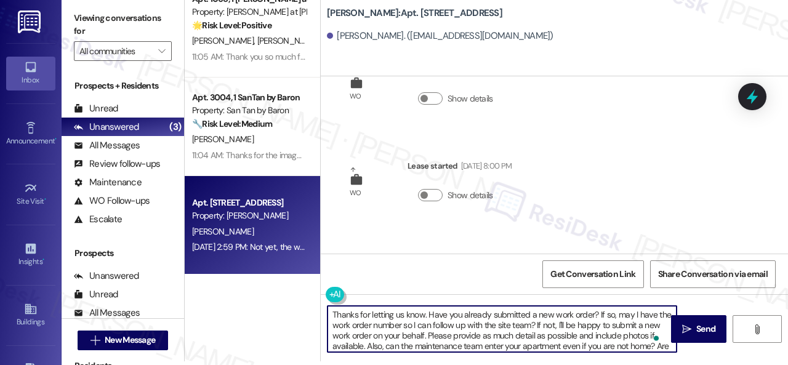
click at [543, 315] on textarea "Thanks for letting us know. Have you already submitted a new work order? If so,…" at bounding box center [502, 329] width 349 height 46
click at [575, 315] on textarea "Thanks for letting us know. Have you already submitted a work order? If so, may…" at bounding box center [502, 329] width 349 height 46
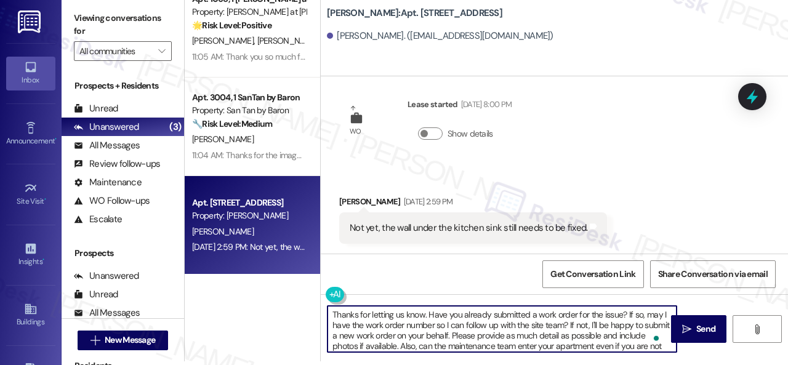
click at [424, 316] on textarea "Thanks for letting us know. Have you already submitted a work order for the iss…" at bounding box center [502, 329] width 349 height 46
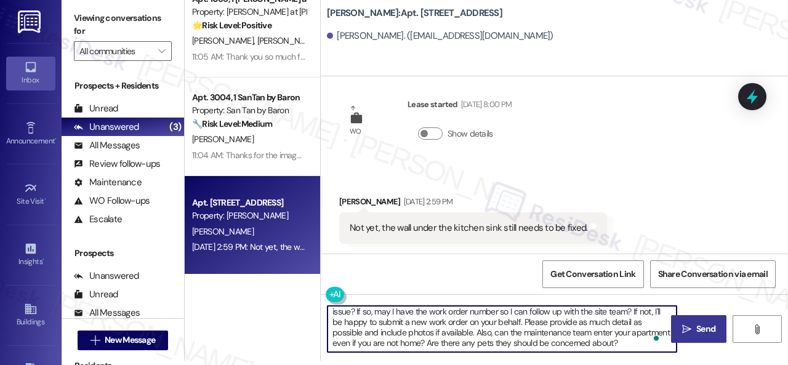
type textarea "Thanks for letting us know, [PERSON_NAME]. Have you already submitted a work or…"
click at [679, 339] on button " Send" at bounding box center [698, 329] width 55 height 28
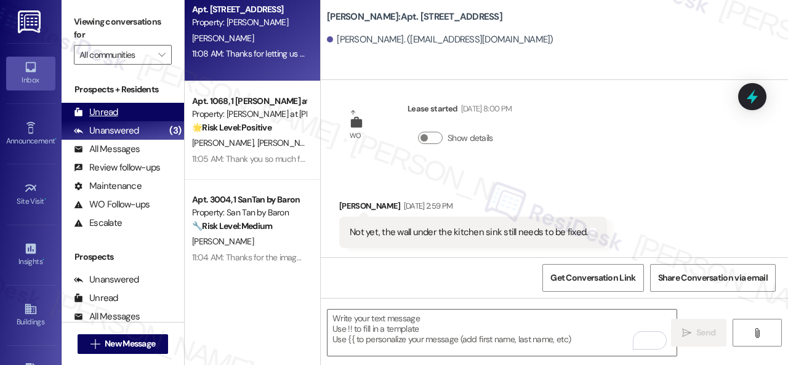
click at [95, 108] on div "Unread" at bounding box center [96, 112] width 44 height 13
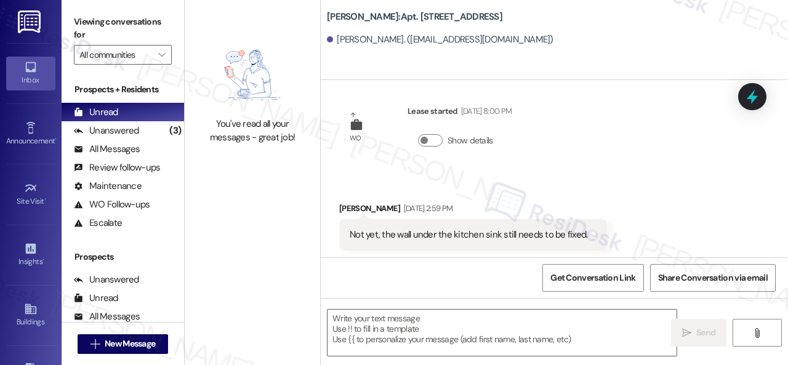
type textarea "Fetching suggested responses. Please feel free to read through the conversation…"
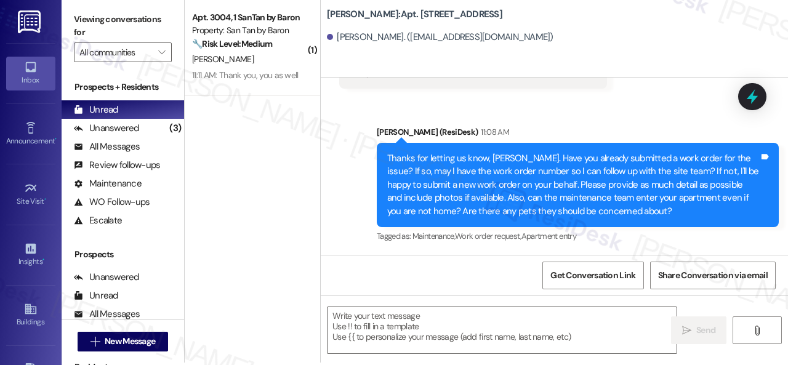
scroll to position [4, 0]
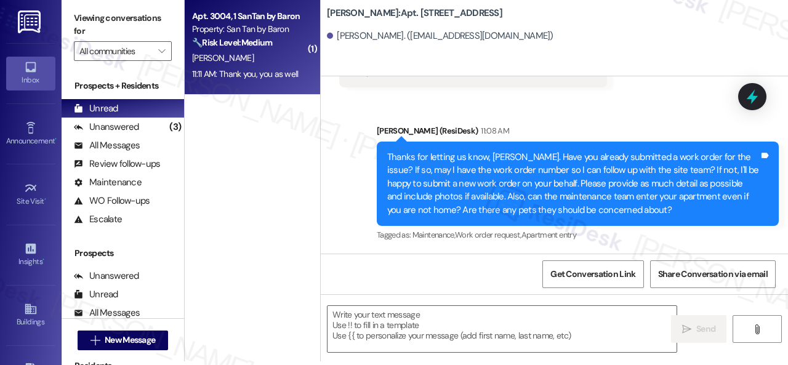
click at [254, 61] on span "[PERSON_NAME]" at bounding box center [223, 57] width 62 height 11
type textarea "Fetching suggested responses. Please feel free to read through the conversation…"
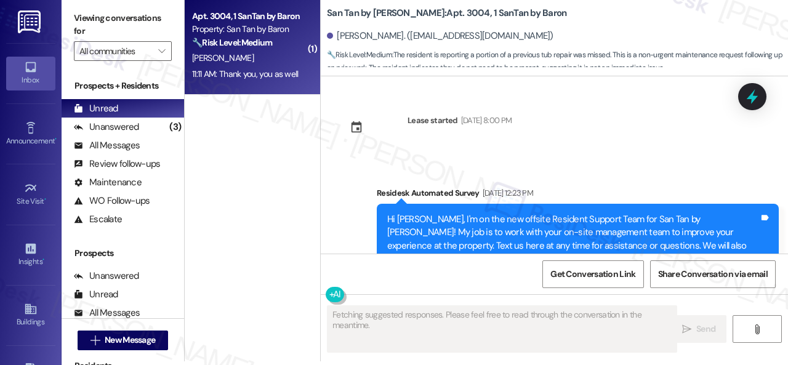
scroll to position [6716, 0]
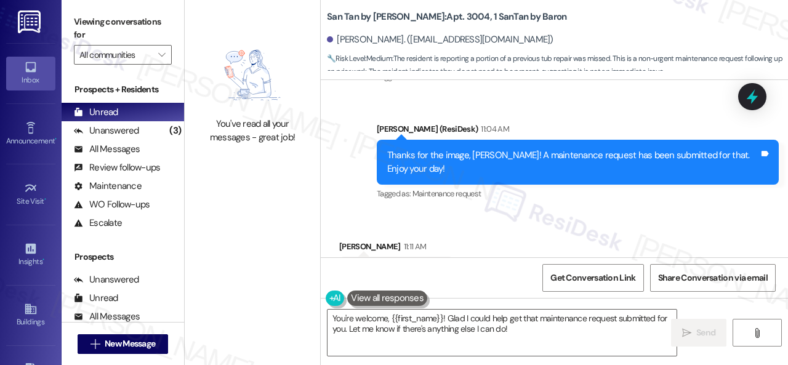
drag, startPoint x: 524, startPoint y: 332, endPoint x: 0, endPoint y: 190, distance: 542.4
click at [429, 317] on textarea "You're welcome, {{first_name}}! Glad I could help get that maintenance request …" at bounding box center [502, 333] width 349 height 46
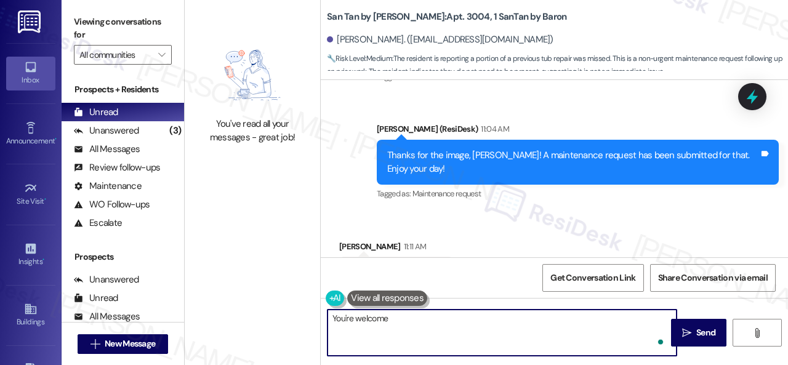
type textarea "You're welcome!"
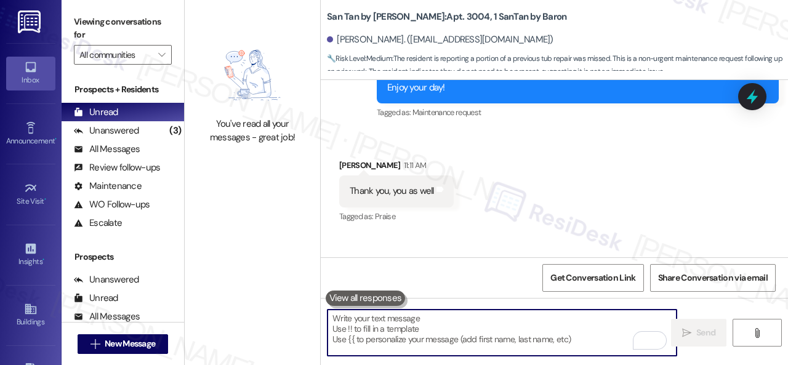
scroll to position [6802, 0]
